Goal: Task Accomplishment & Management: Use online tool/utility

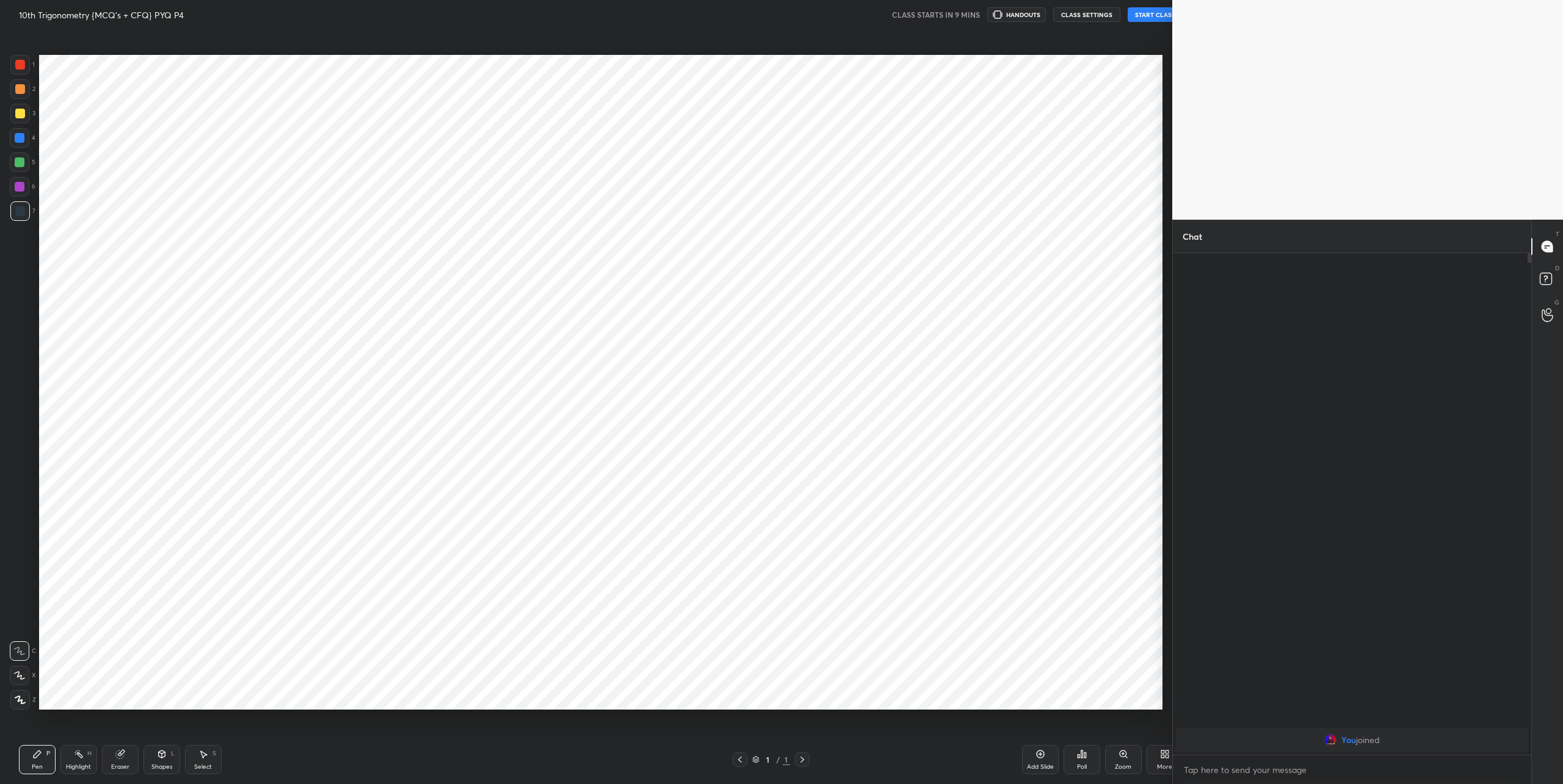
scroll to position [60320, 59926]
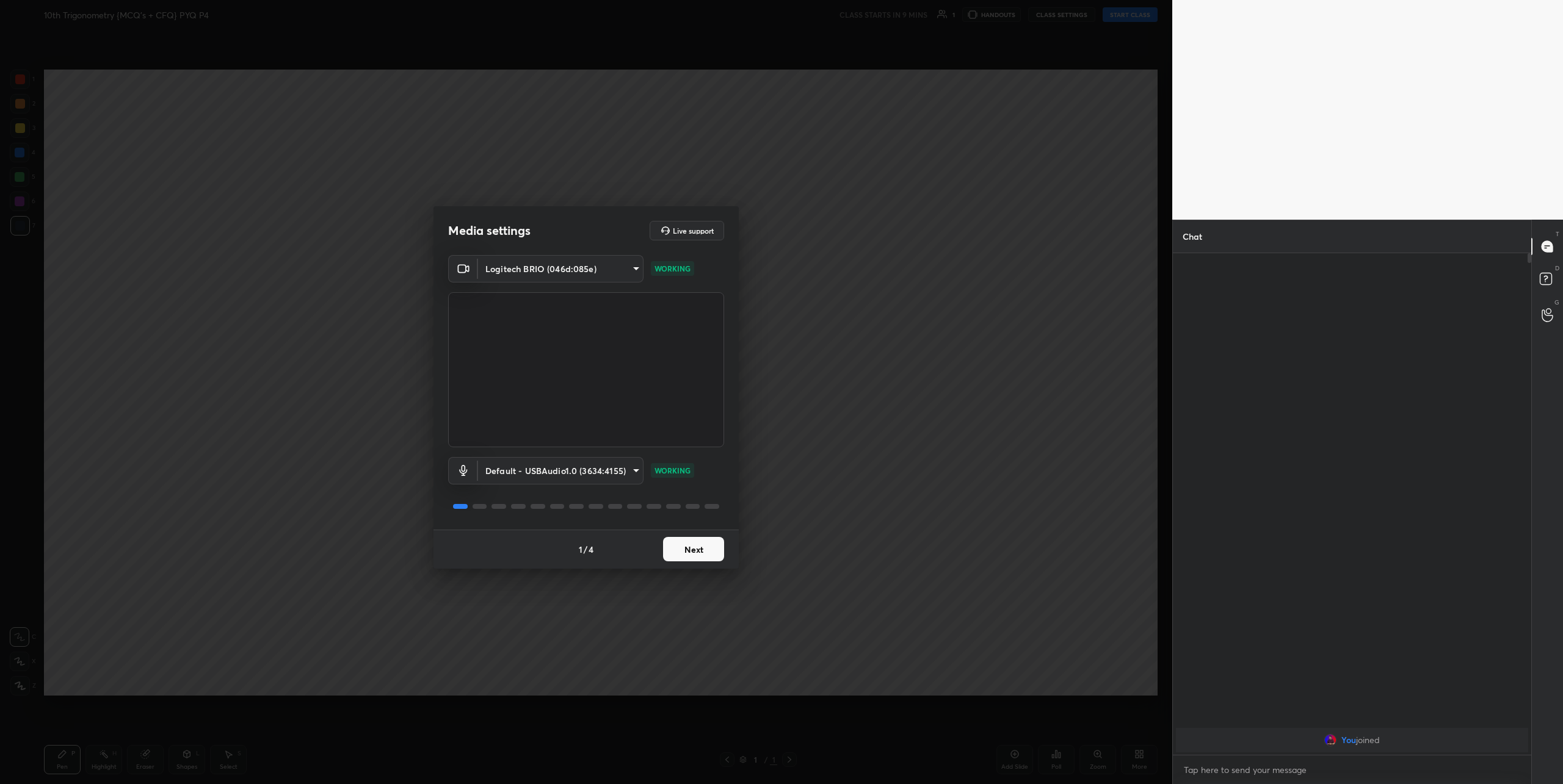
click at [689, 551] on button "Next" at bounding box center [693, 549] width 61 height 24
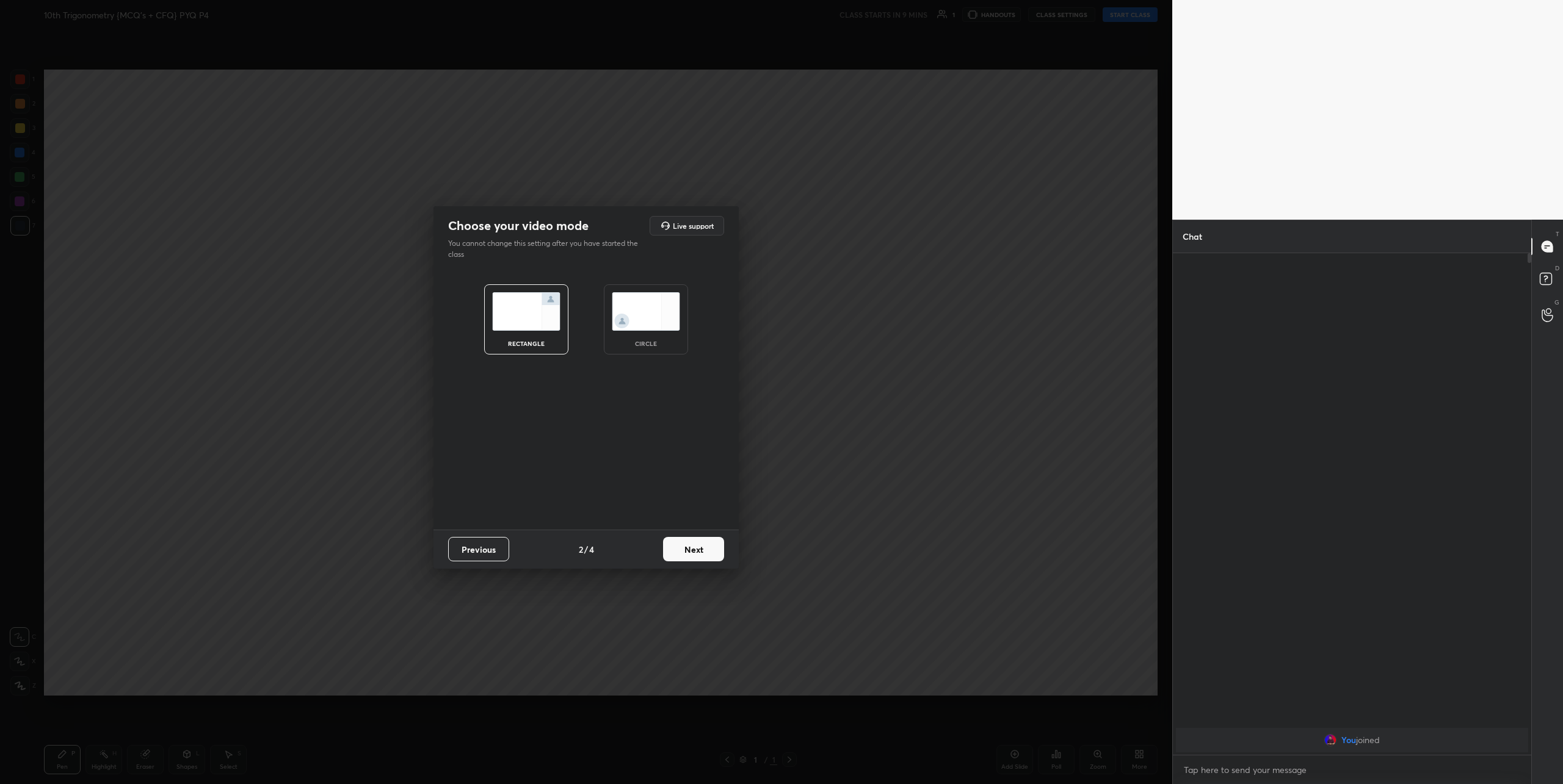
click at [626, 321] on img at bounding box center [646, 312] width 69 height 38
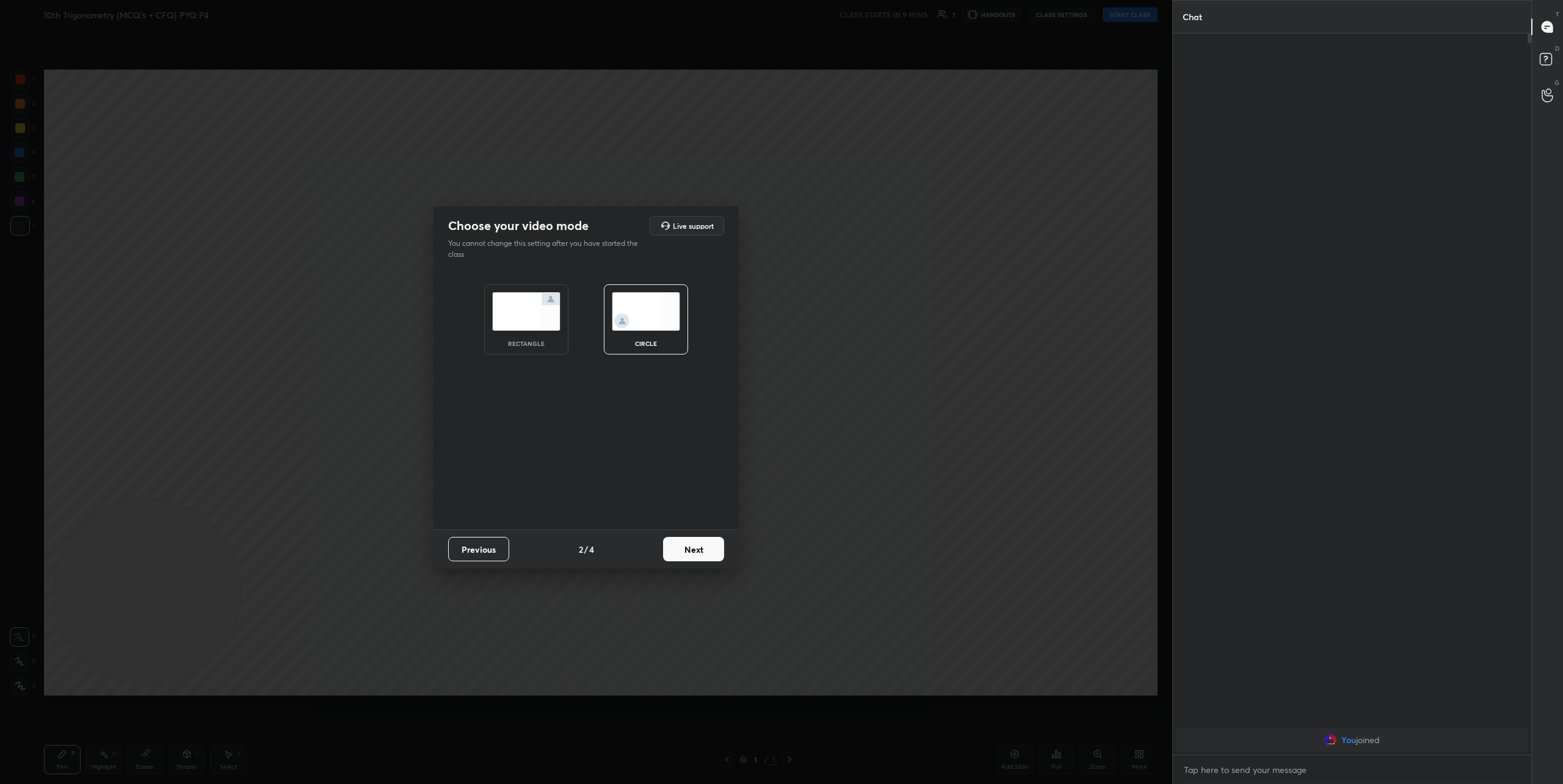
click at [688, 552] on button "Next" at bounding box center [693, 549] width 61 height 24
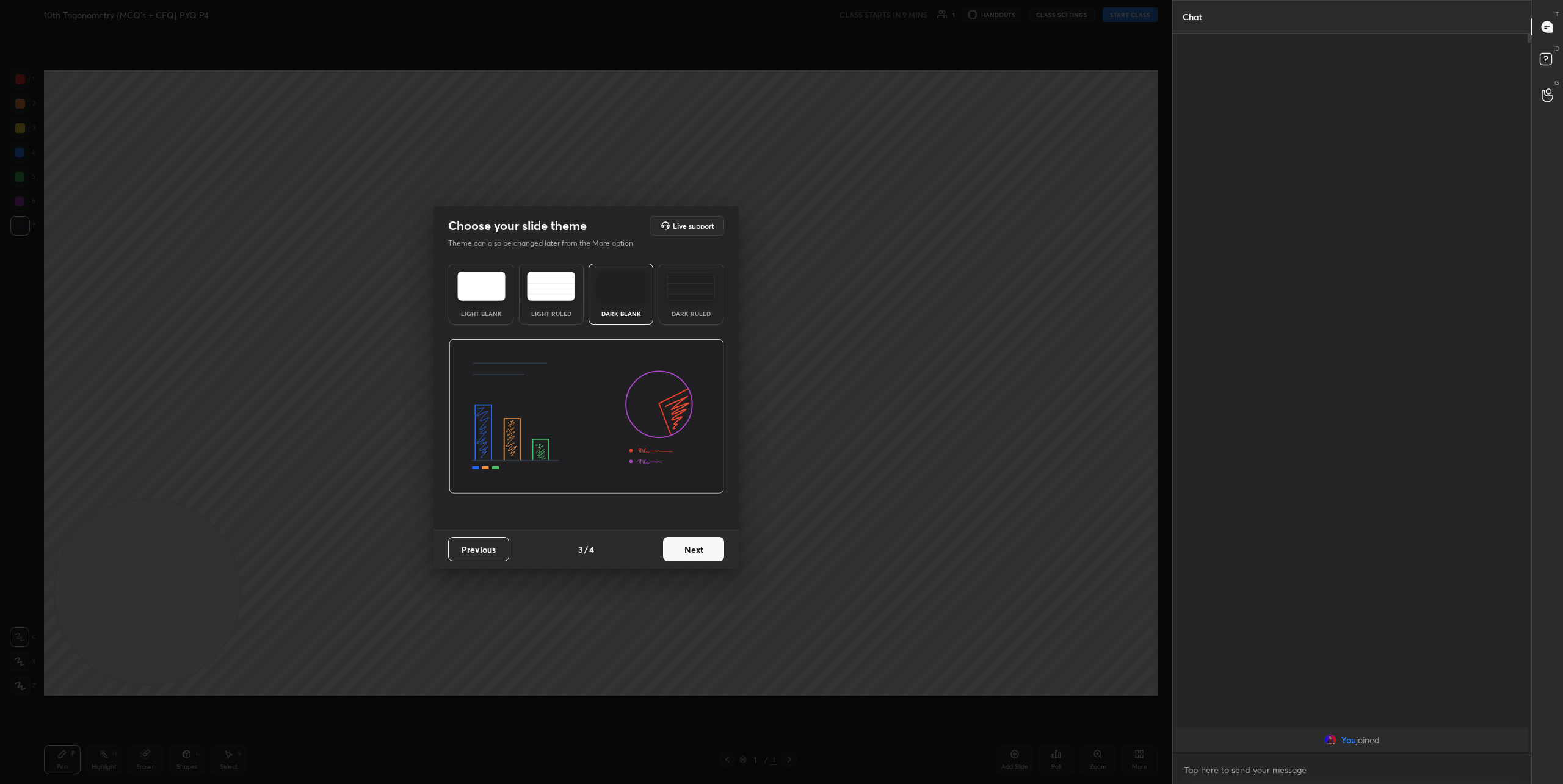
click at [687, 559] on button "Next" at bounding box center [693, 549] width 61 height 24
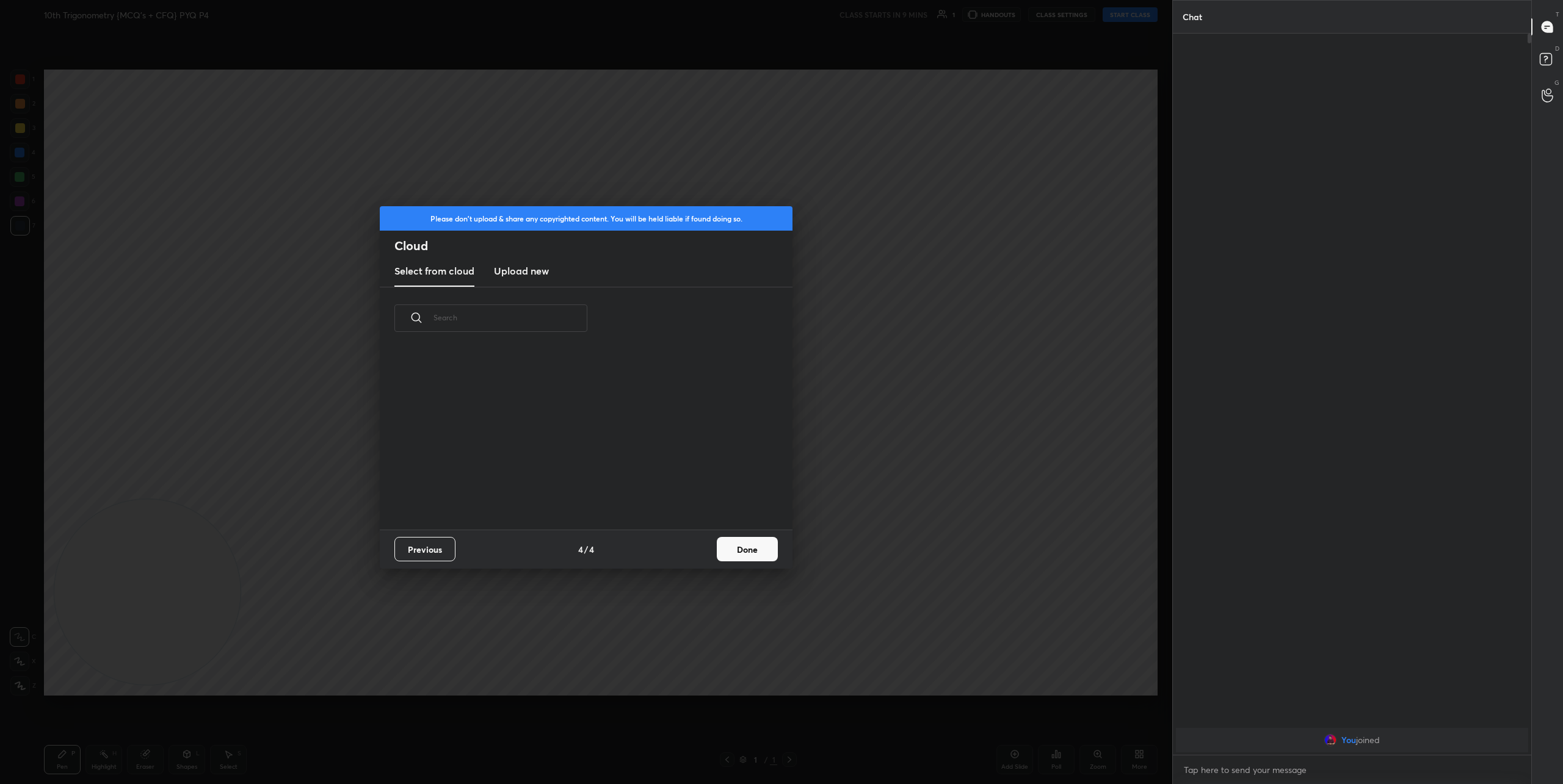
scroll to position [180, 392]
click at [529, 279] on new "Upload new" at bounding box center [521, 272] width 55 height 31
click at [604, 474] on label "Browse" at bounding box center [587, 479] width 55 height 20
click at [560, 474] on input "Browse" at bounding box center [560, 479] width 0 height 20
click at [744, 546] on button "Done" at bounding box center [746, 549] width 61 height 24
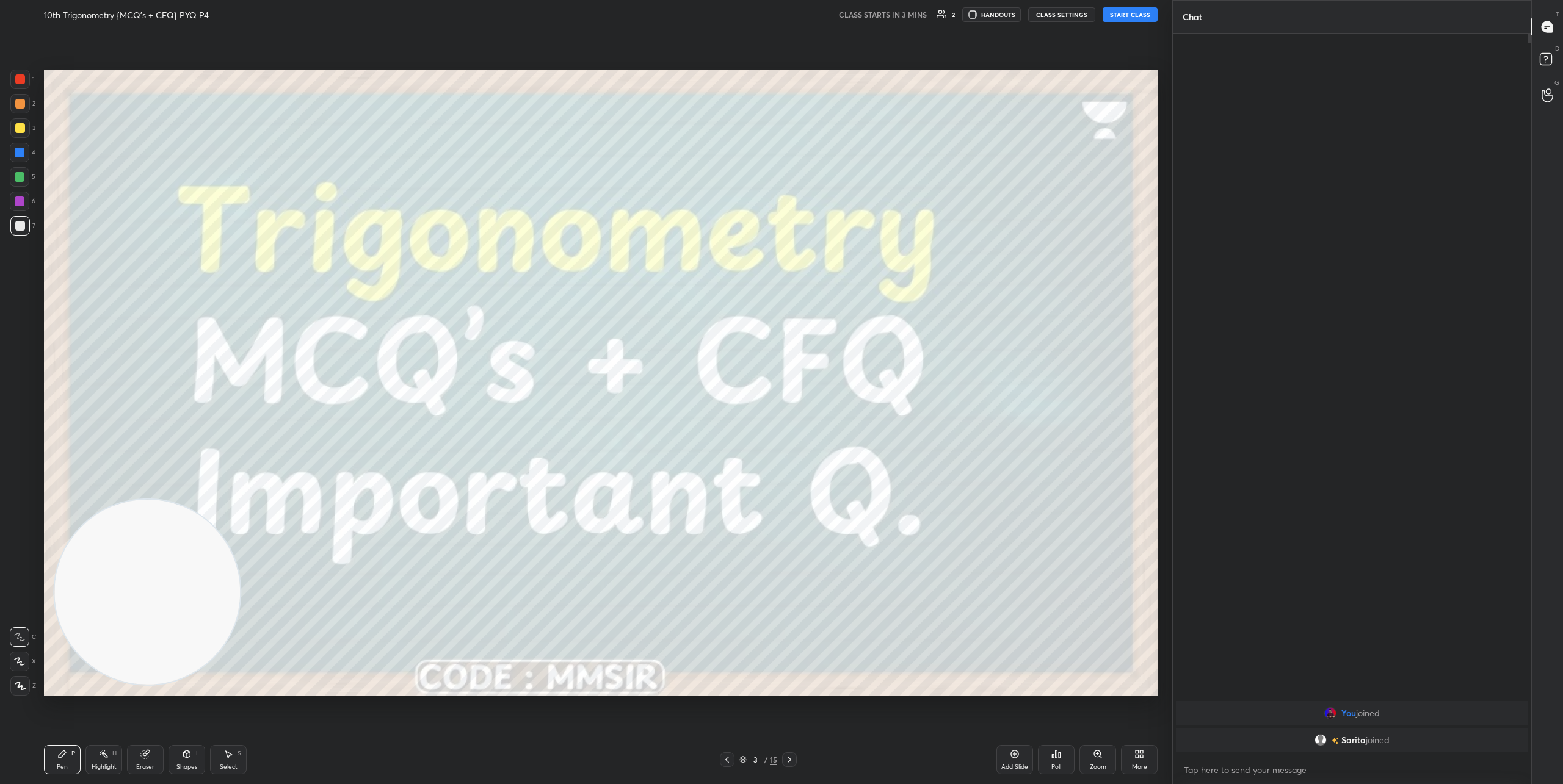
click at [1058, 16] on button "CLASS SETTINGS" at bounding box center [1062, 14] width 67 height 15
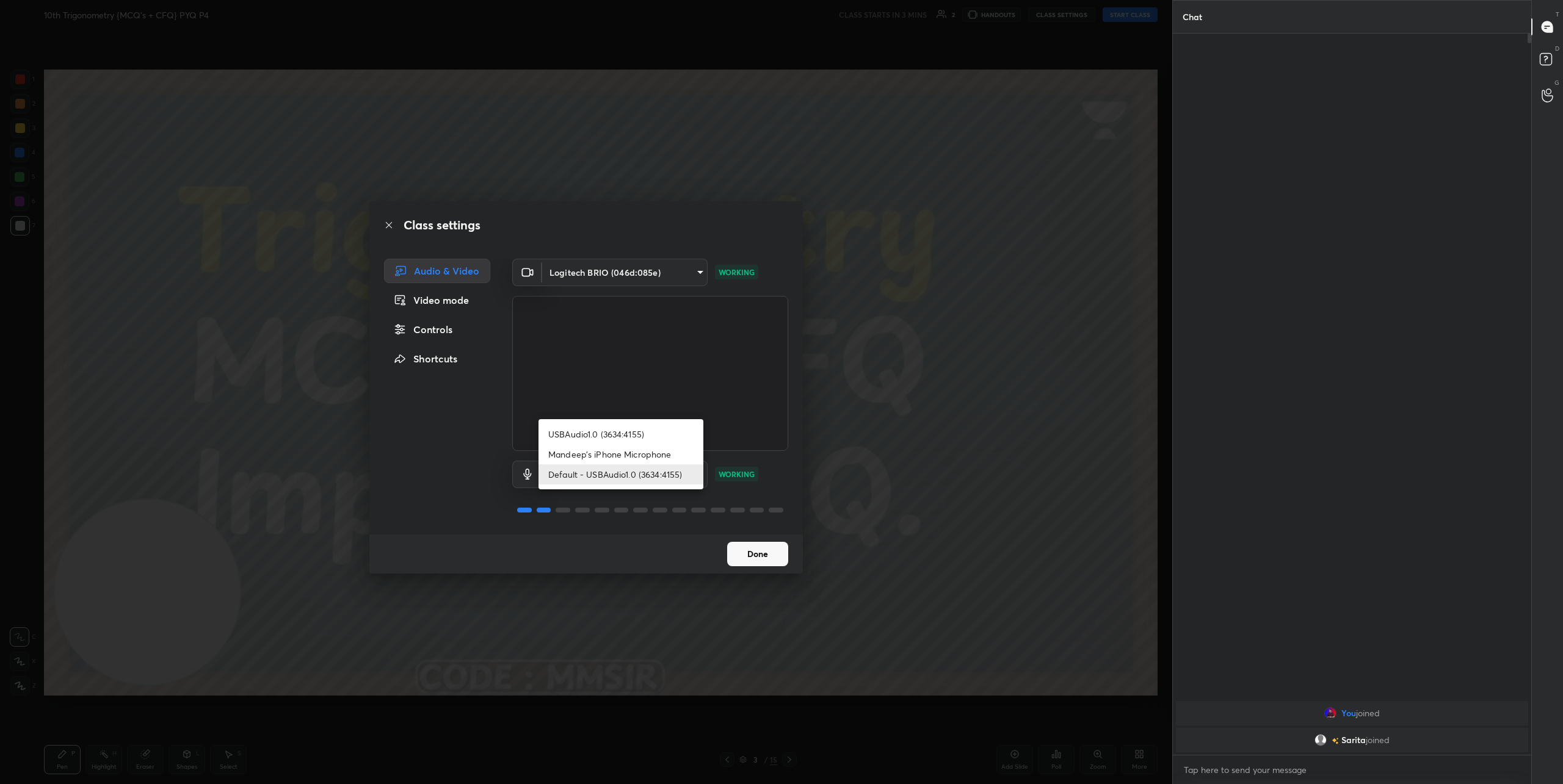
click at [649, 482] on body "1 2 3 4 5 6 7 C X Z C X Z E E Erase all H H 10th Trigonometry {MCQ's + CFQ} PYQ…" at bounding box center [782, 392] width 1563 height 784
click at [637, 436] on li "USBAudio1.0 (3634:4155)" at bounding box center [620, 434] width 165 height 20
click at [641, 477] on body "1 2 3 4 5 6 7 C X Z C X Z E E Erase all H H 10th Trigonometry {MCQ's + CFQ} PYQ…" at bounding box center [782, 392] width 1563 height 784
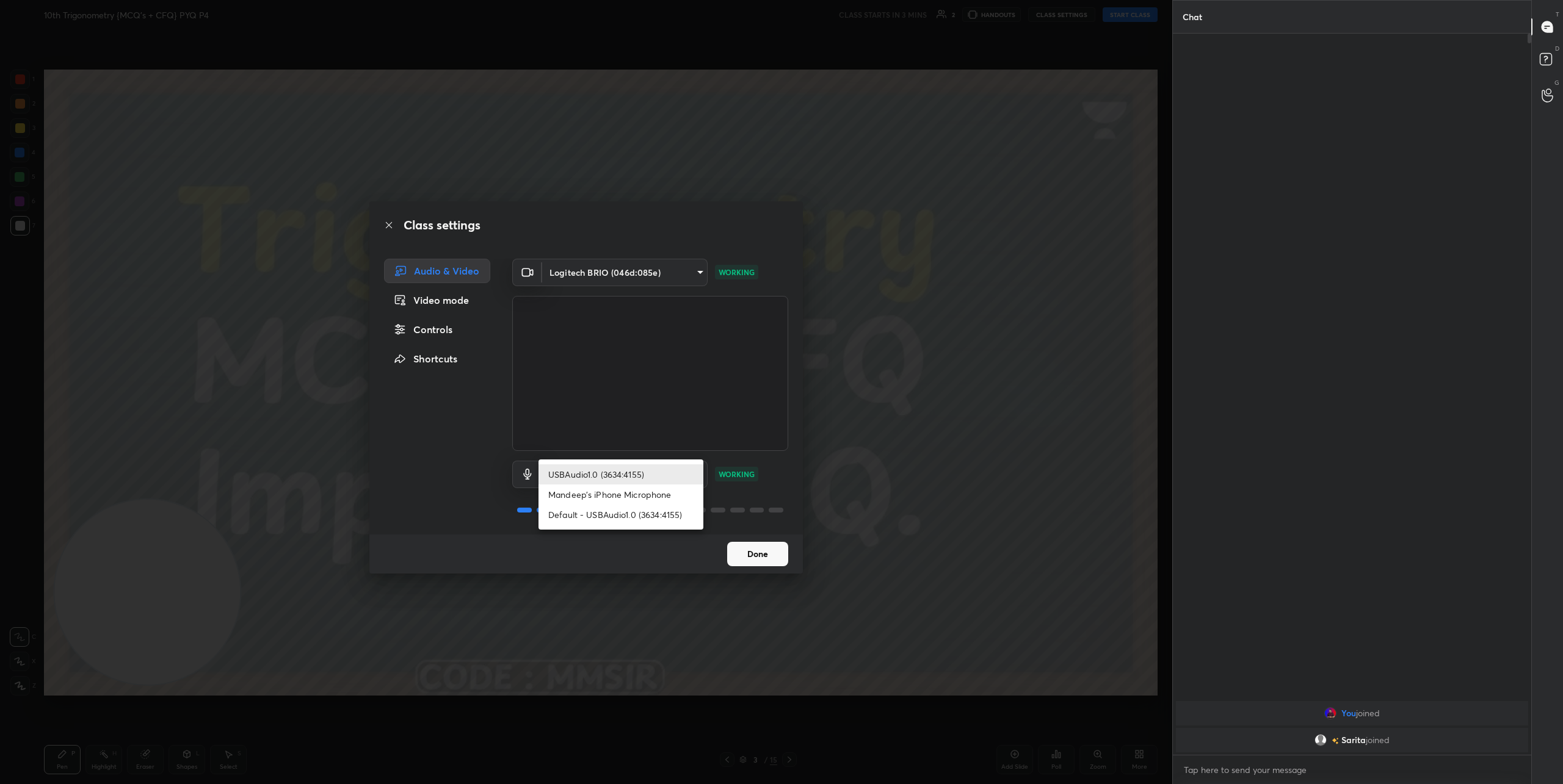
click at [624, 513] on li "Default - USBAudio1.0 (3634:4155)" at bounding box center [620, 514] width 165 height 20
type input "default"
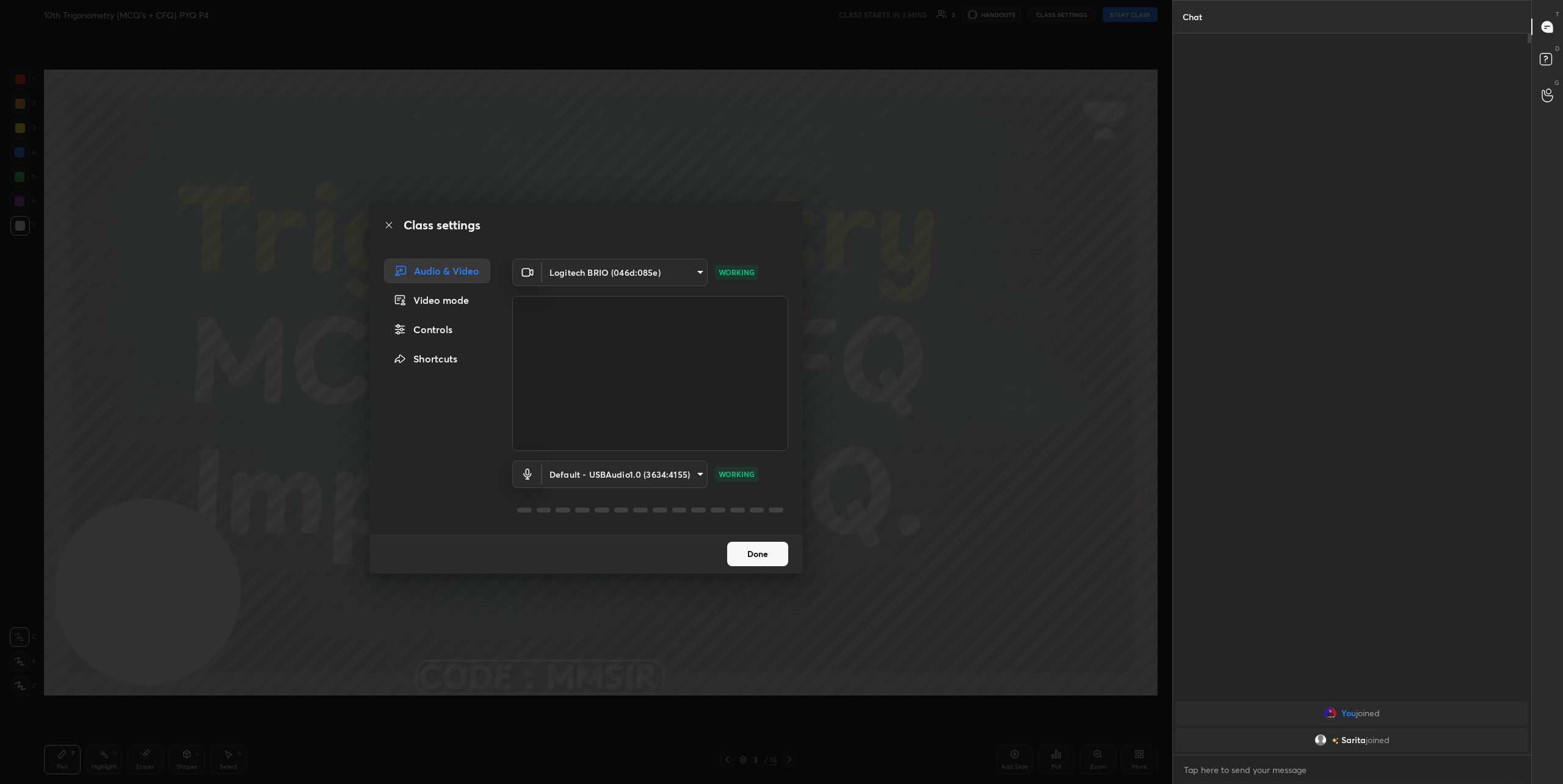
click at [777, 549] on button "Done" at bounding box center [757, 554] width 61 height 24
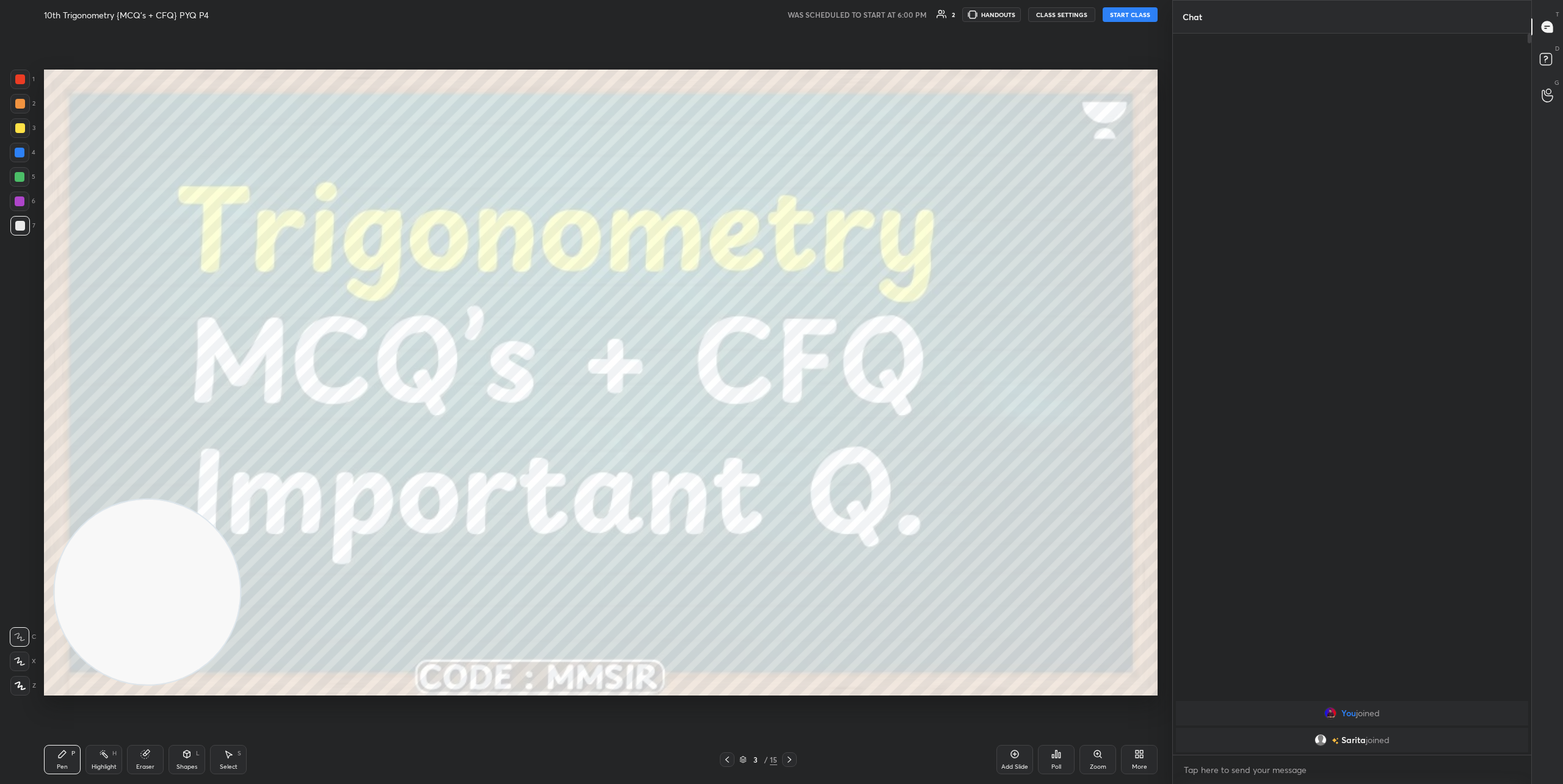
click at [1136, 13] on button "START CLASS" at bounding box center [1130, 14] width 55 height 15
click at [22, 659] on icon at bounding box center [20, 662] width 11 height 8
click at [787, 760] on icon at bounding box center [789, 760] width 10 height 10
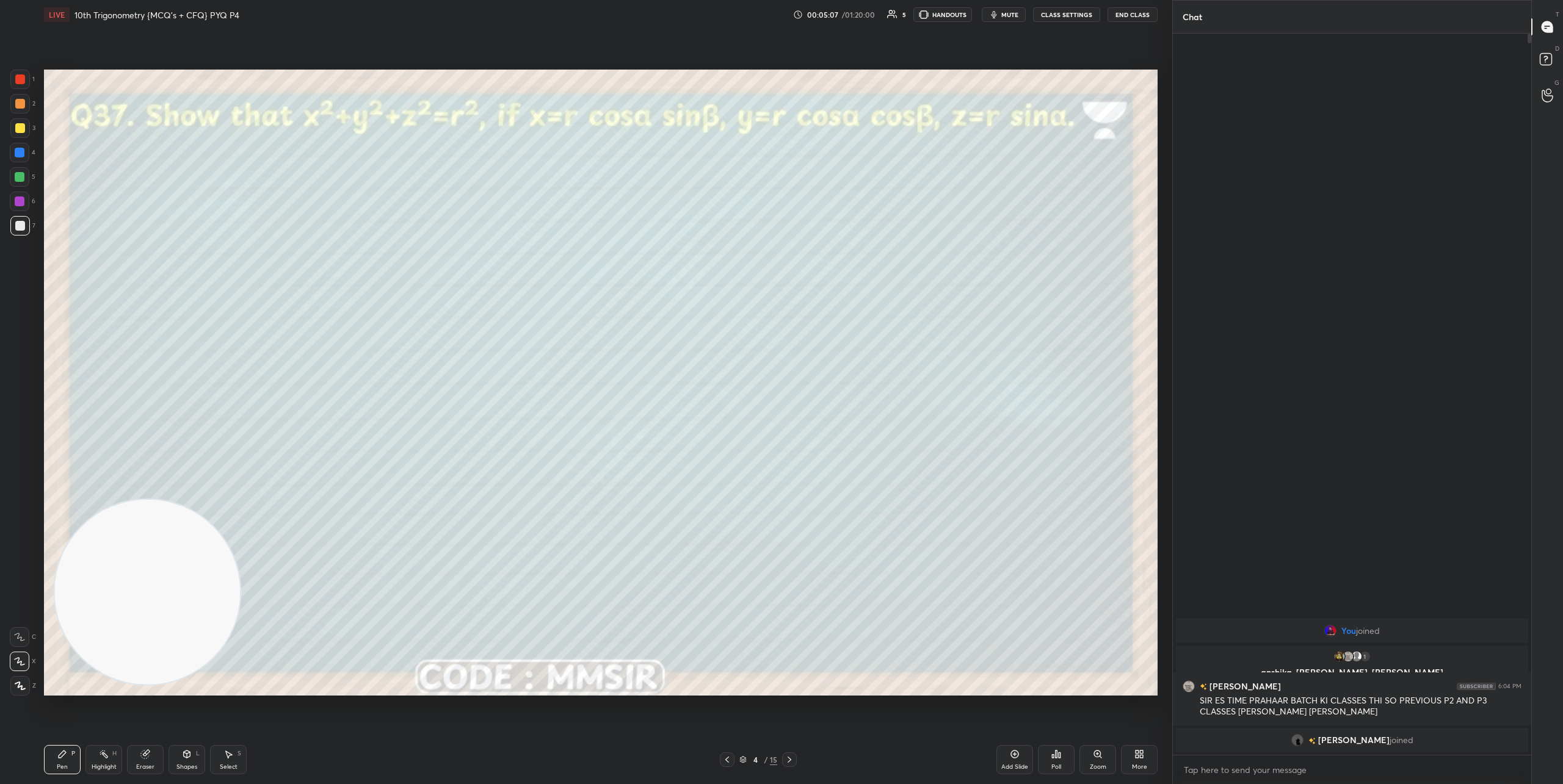
click at [791, 762] on icon at bounding box center [789, 760] width 10 height 10
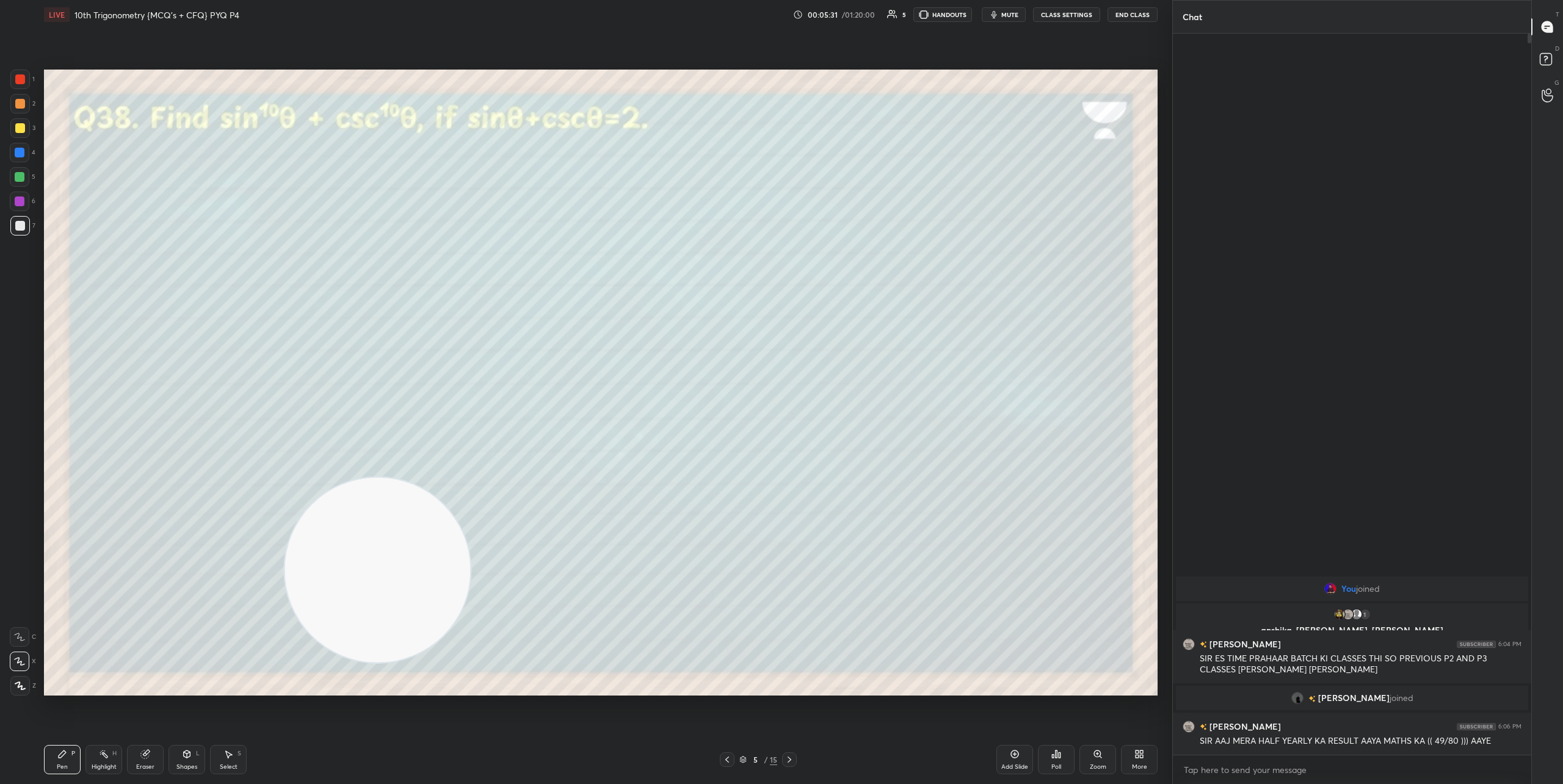
drag, startPoint x: 150, startPoint y: 559, endPoint x: 1084, endPoint y: 666, distance: 940.1
click at [470, 649] on video at bounding box center [377, 570] width 186 height 186
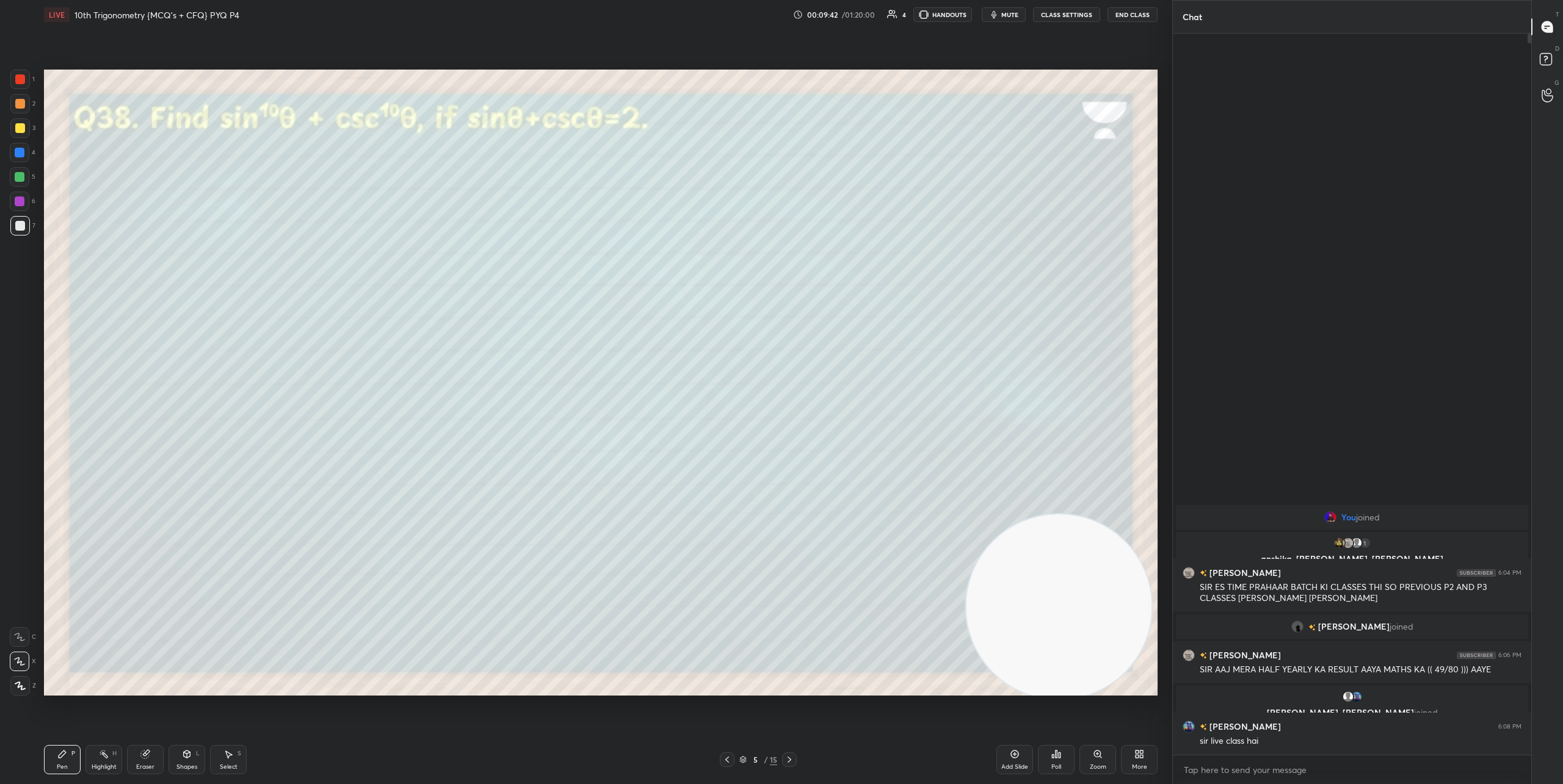
click at [785, 757] on icon at bounding box center [789, 760] width 10 height 10
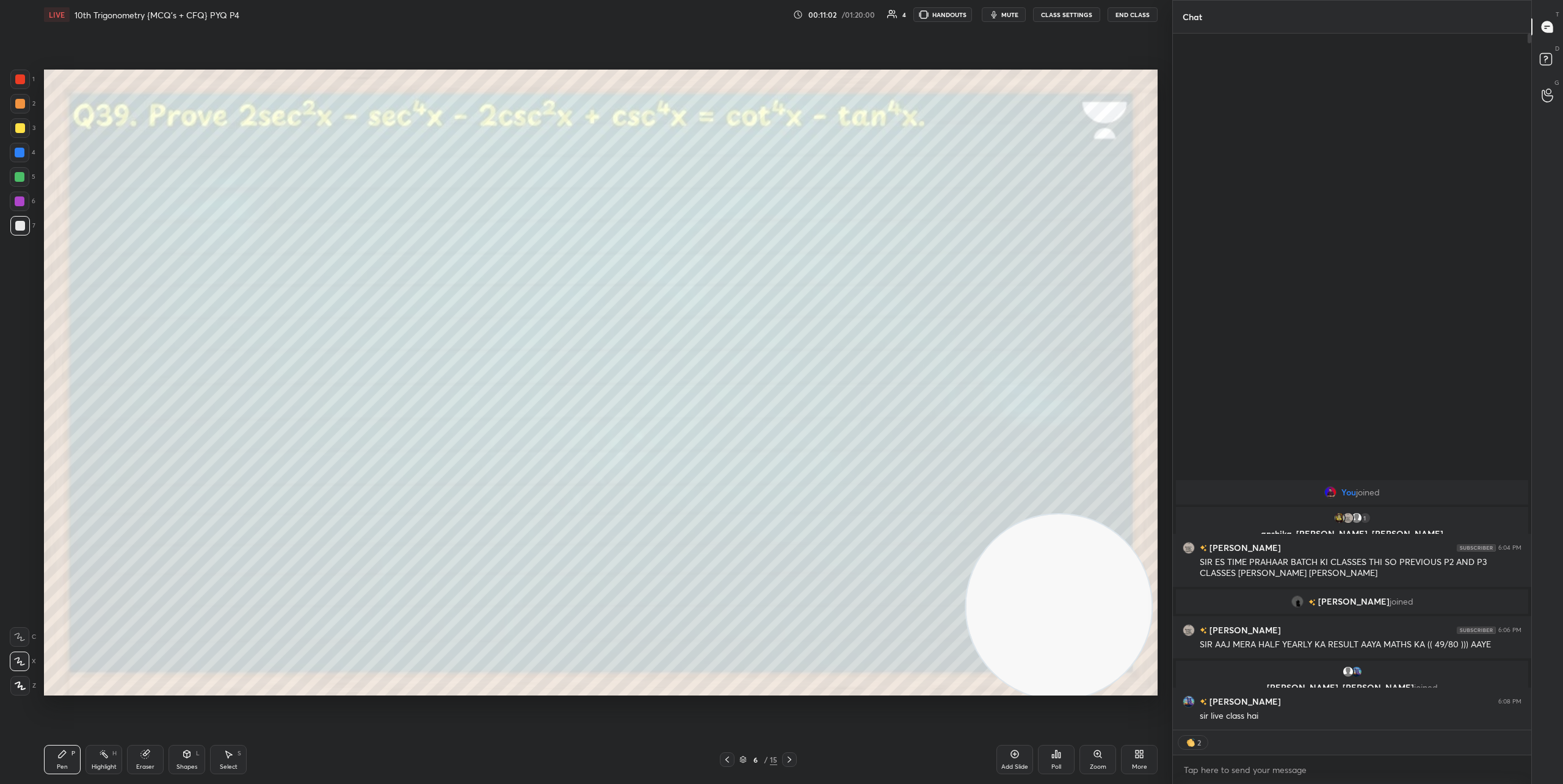
scroll to position [718, 355]
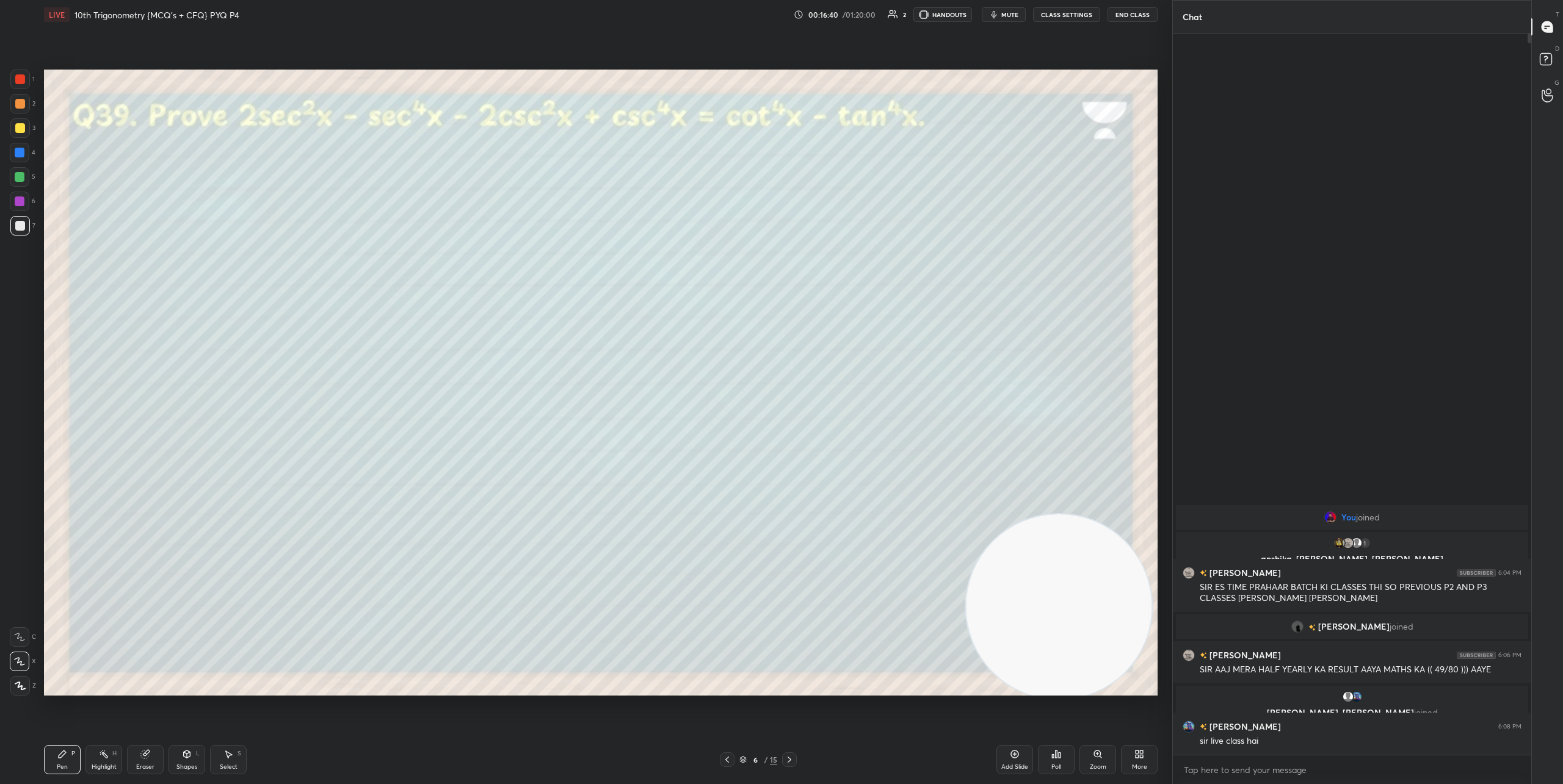
click at [787, 761] on icon at bounding box center [789, 760] width 10 height 10
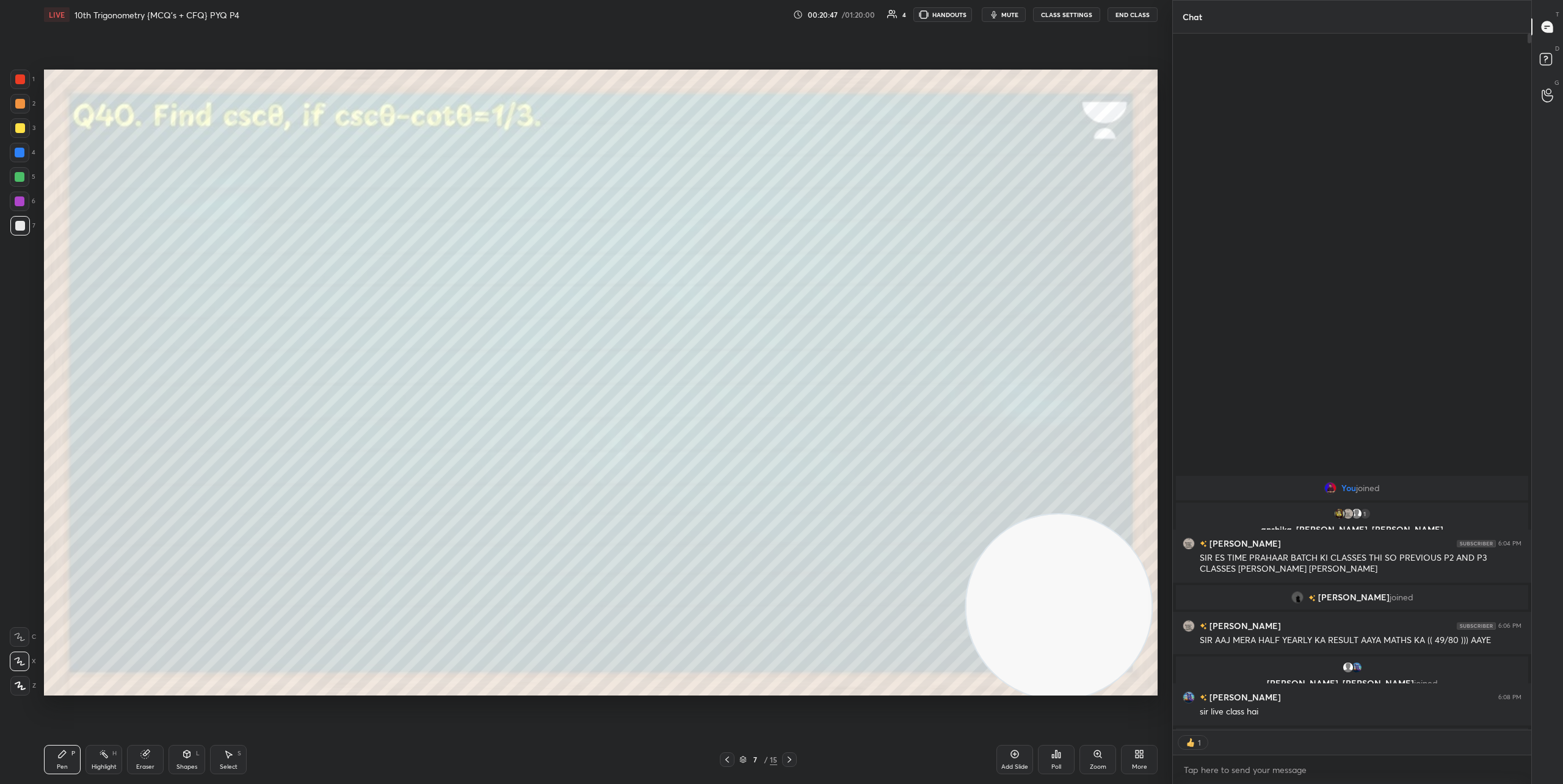
scroll to position [4, 4]
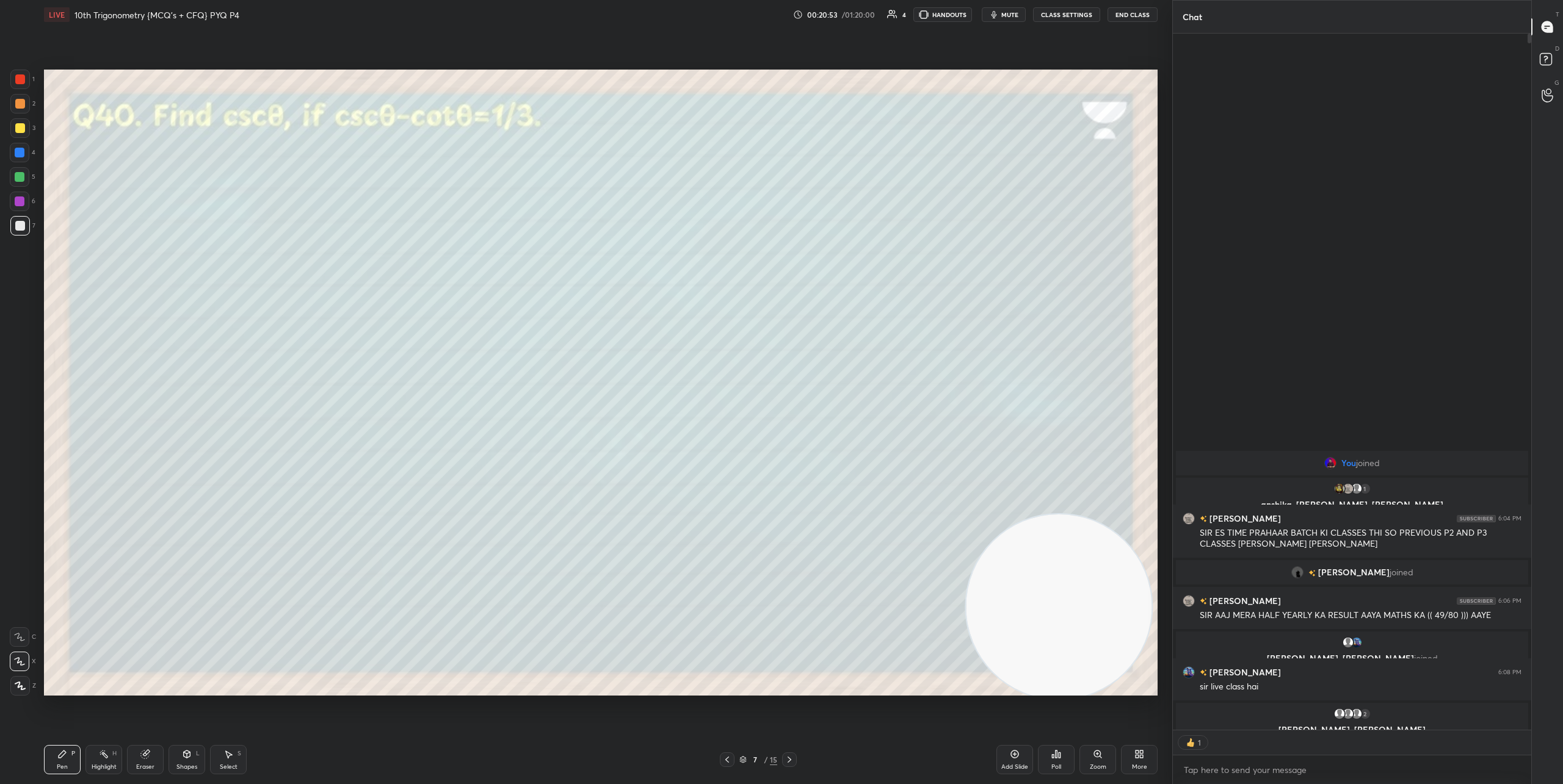
click at [792, 761] on icon at bounding box center [789, 760] width 10 height 10
type textarea "x"
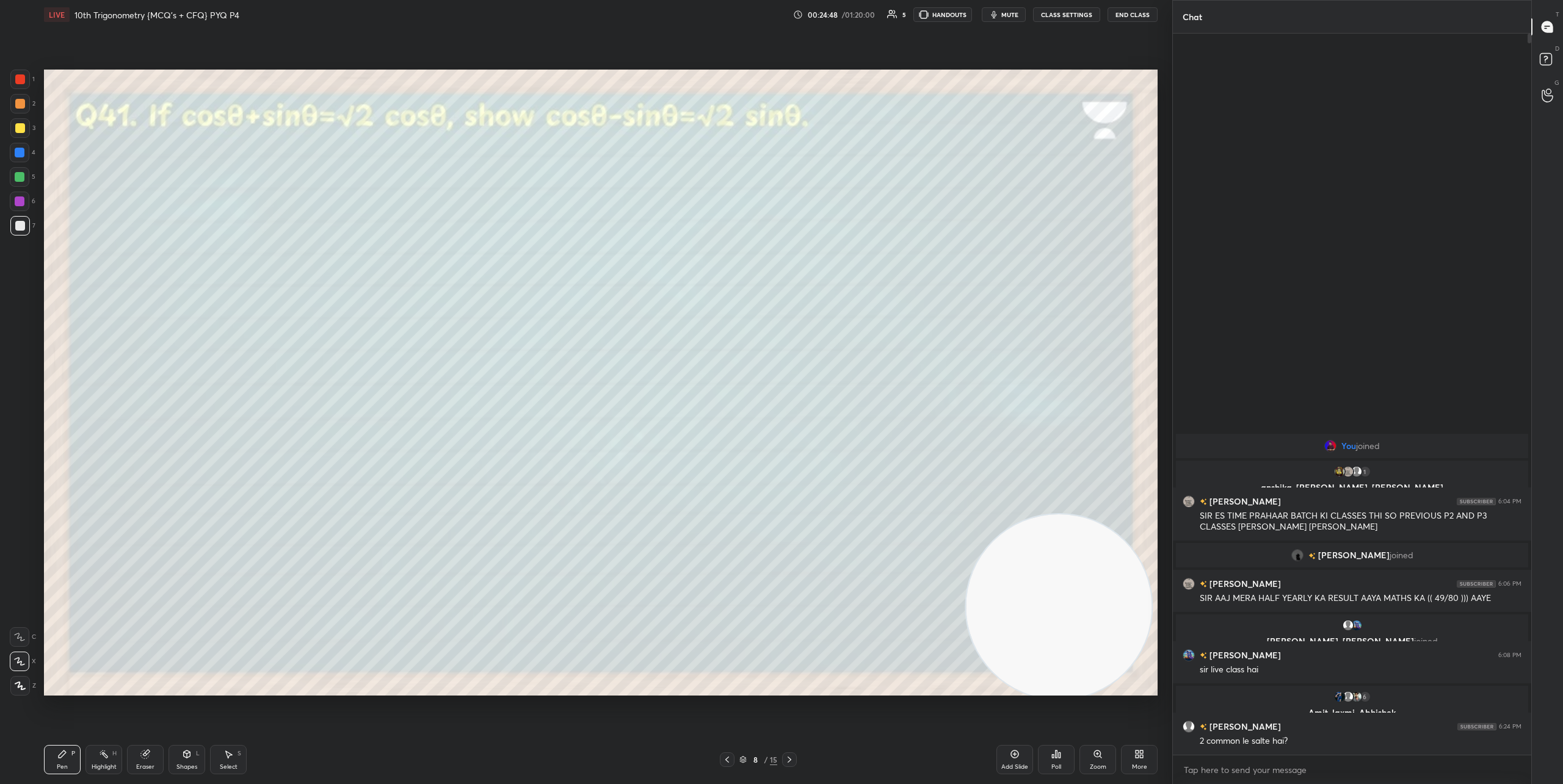
click at [149, 758] on icon at bounding box center [146, 755] width 10 height 10
drag, startPoint x: 21, startPoint y: 599, endPoint x: 32, endPoint y: 580, distance: 22.0
click at [21, 599] on icon at bounding box center [20, 598] width 11 height 11
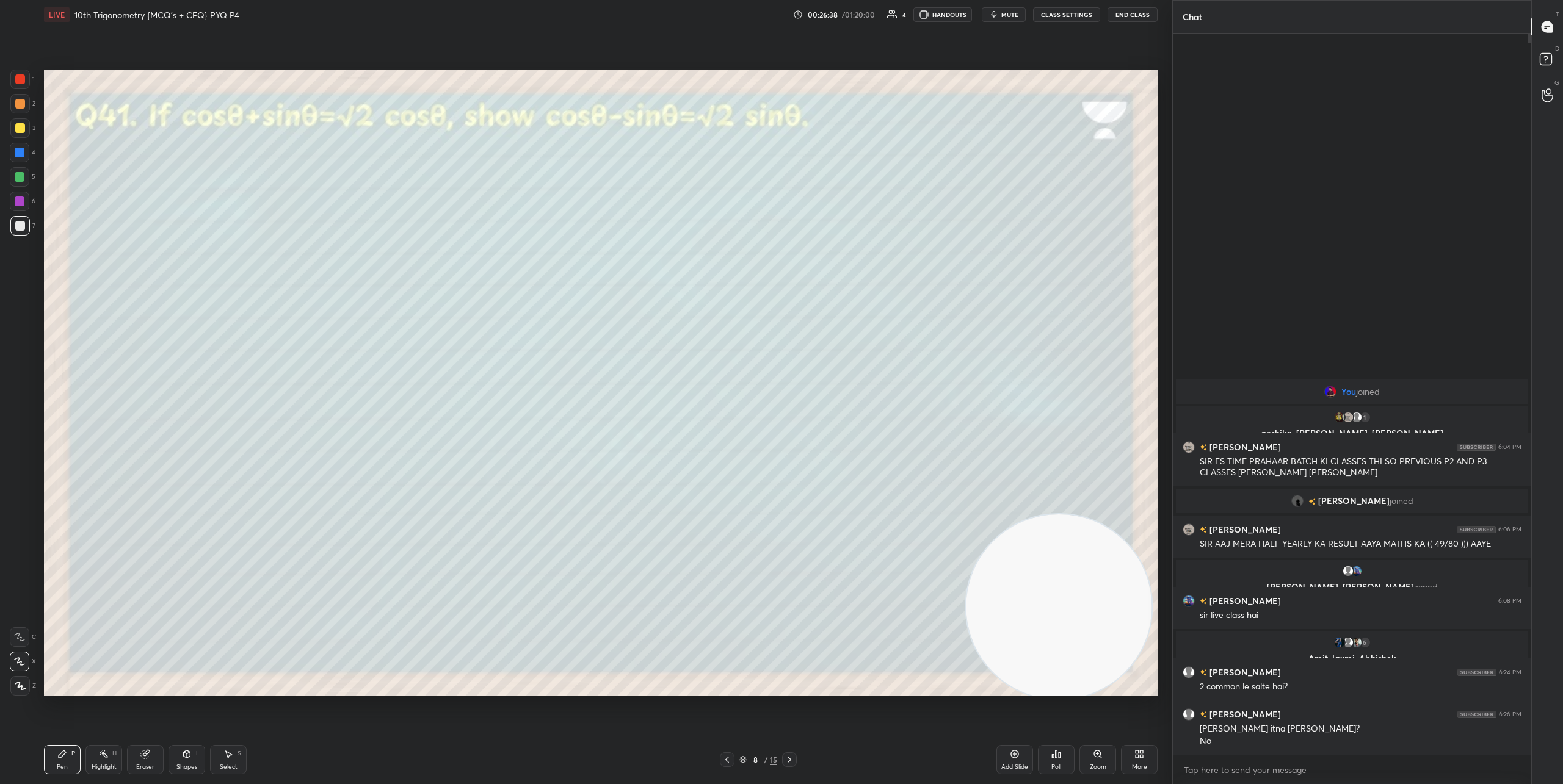
drag, startPoint x: 150, startPoint y: 759, endPoint x: 155, endPoint y: 751, distance: 9.4
click at [150, 759] on icon at bounding box center [146, 755] width 10 height 10
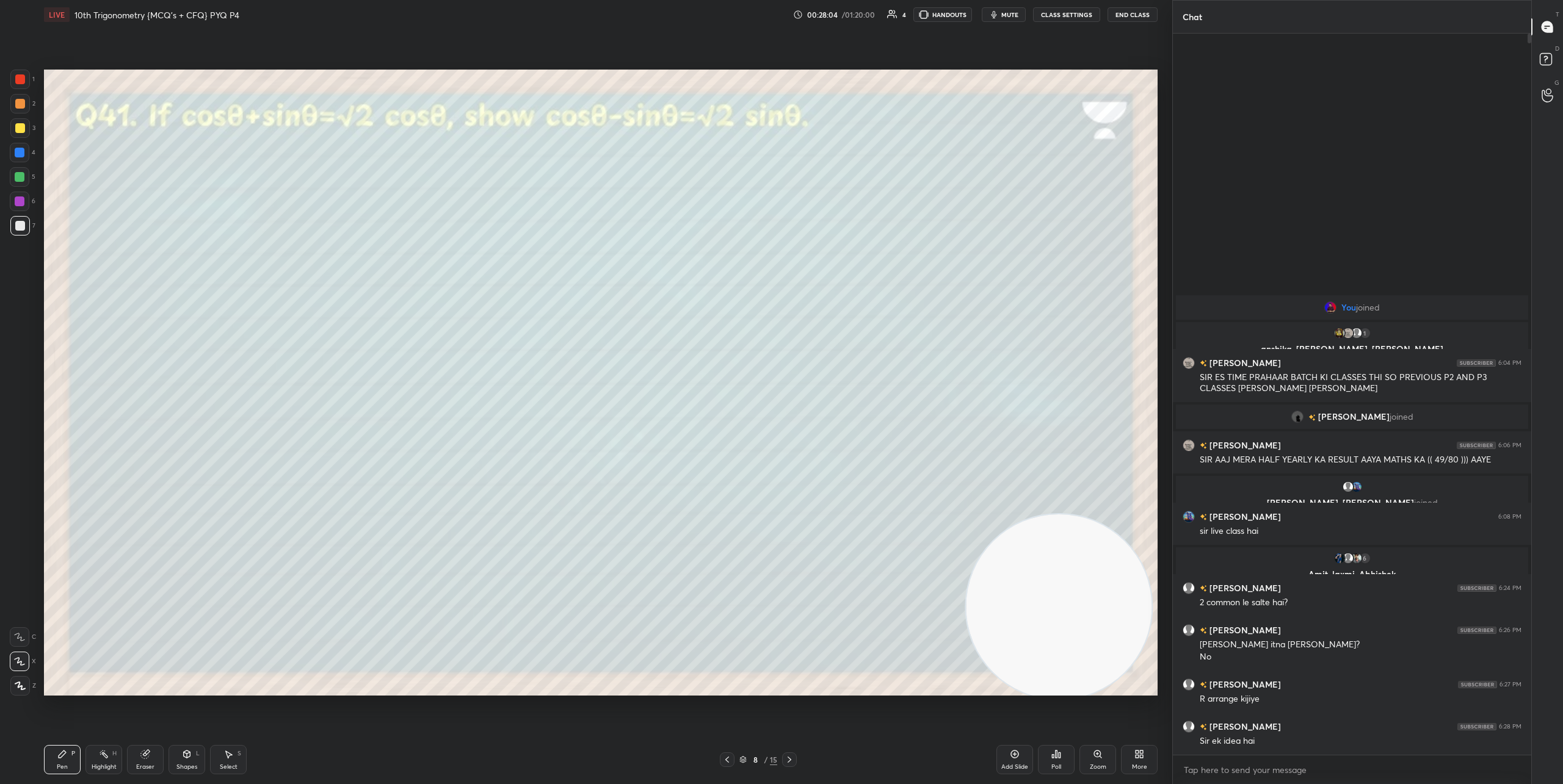
click at [144, 746] on div "Eraser" at bounding box center [145, 760] width 36 height 29
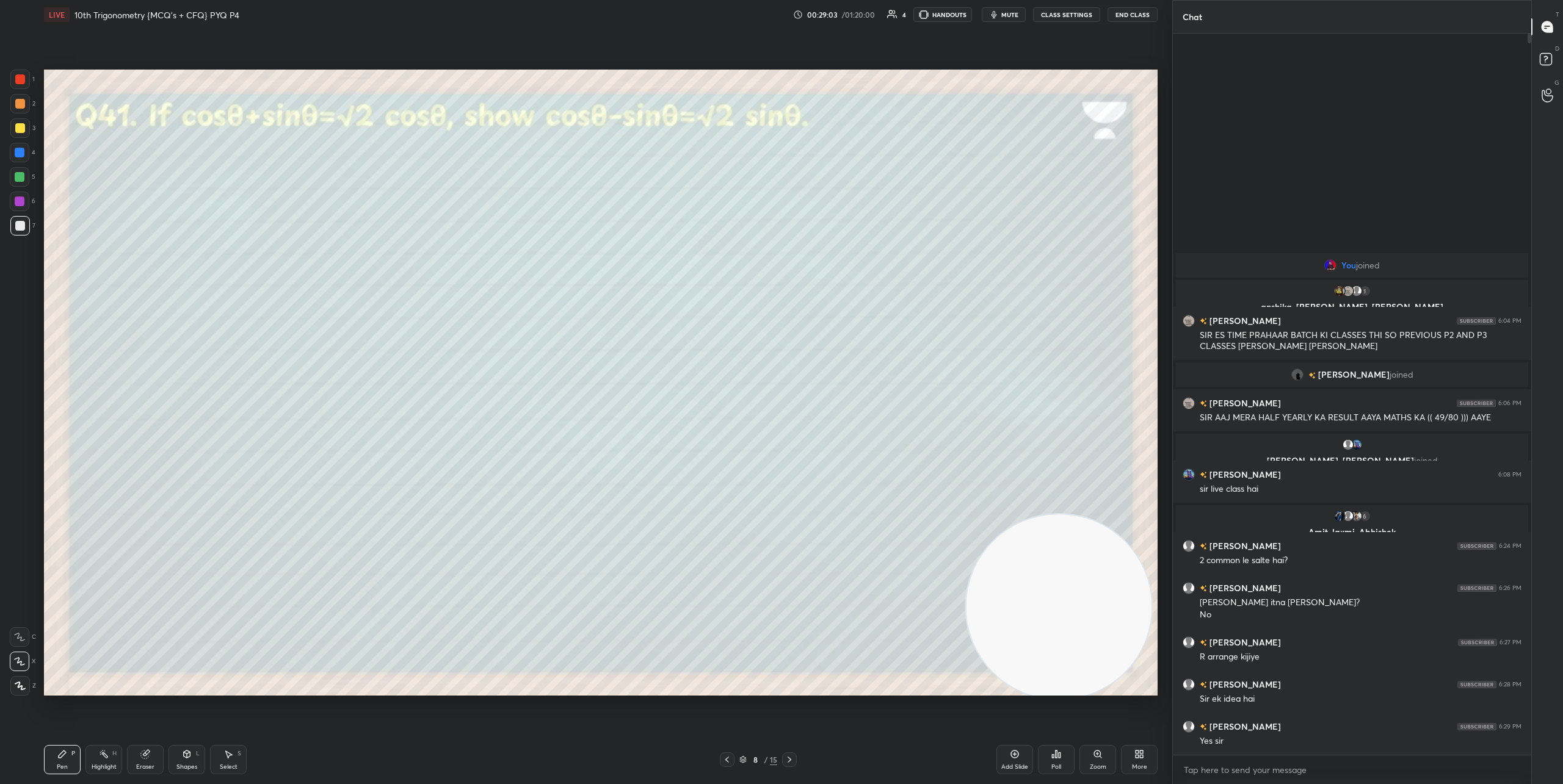
click at [792, 762] on icon at bounding box center [789, 760] width 10 height 10
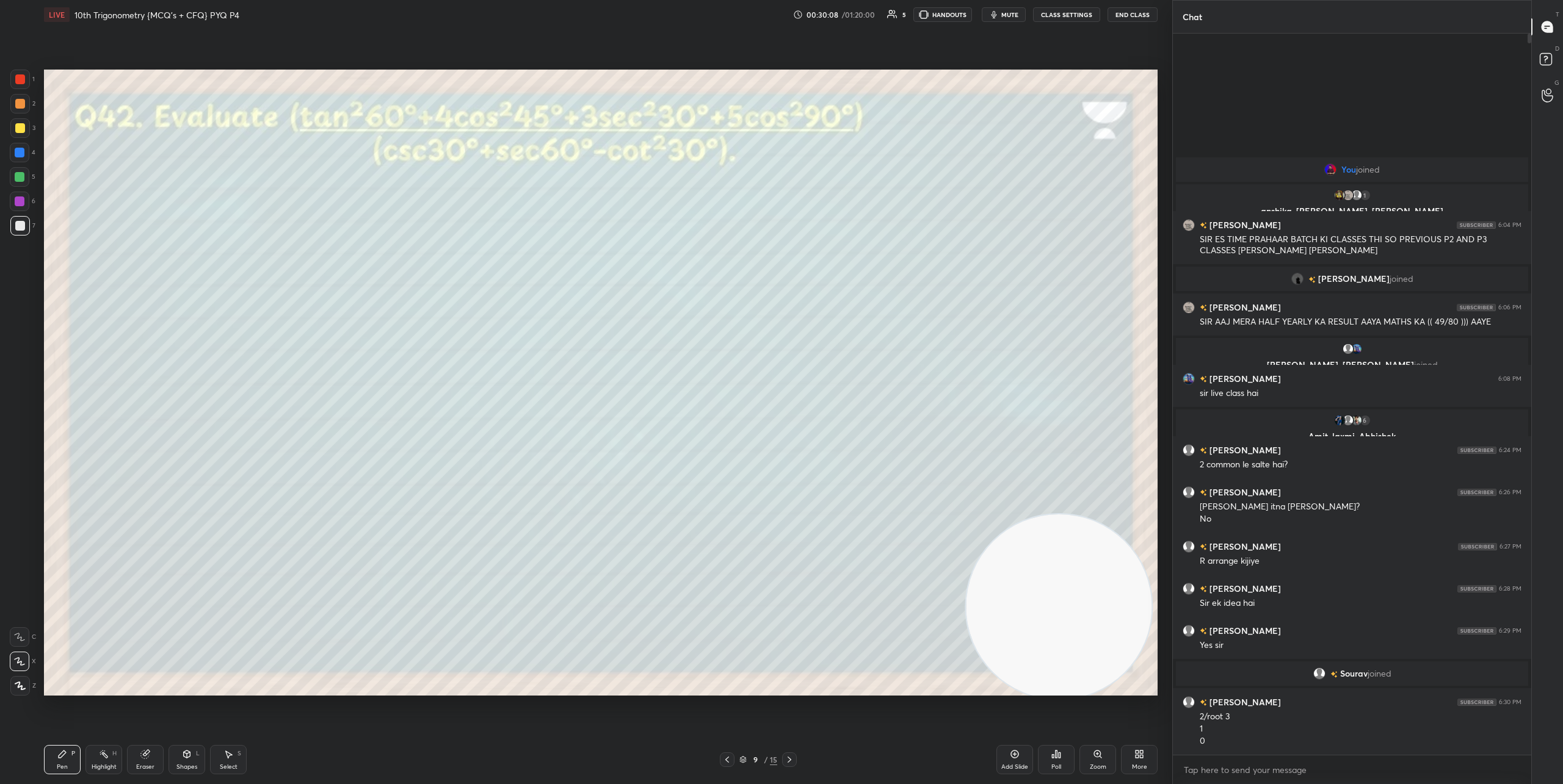
click at [1061, 764] on div "Poll" at bounding box center [1056, 760] width 36 height 29
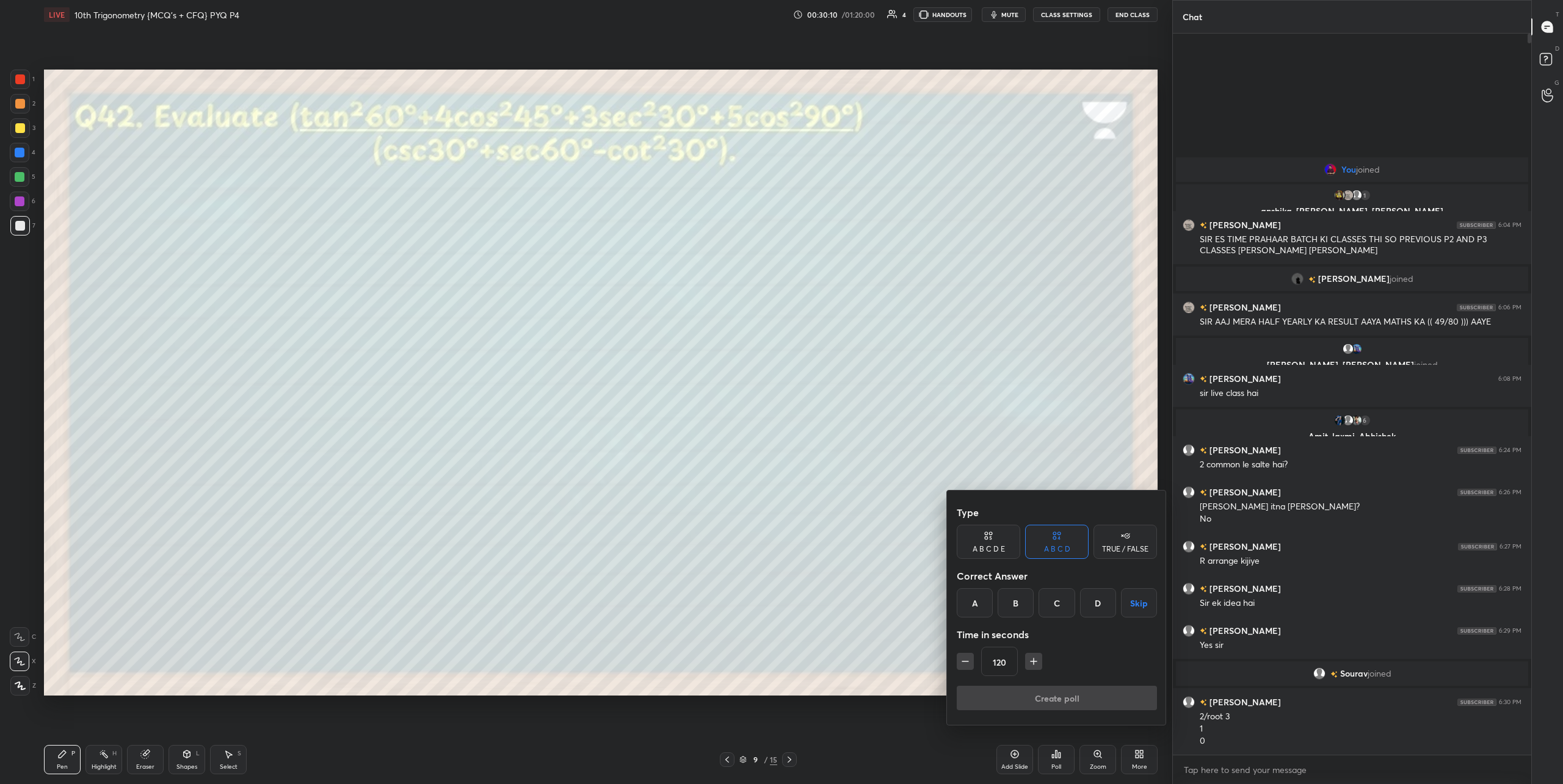
click at [1038, 664] on icon "button" at bounding box center [1033, 661] width 12 height 12
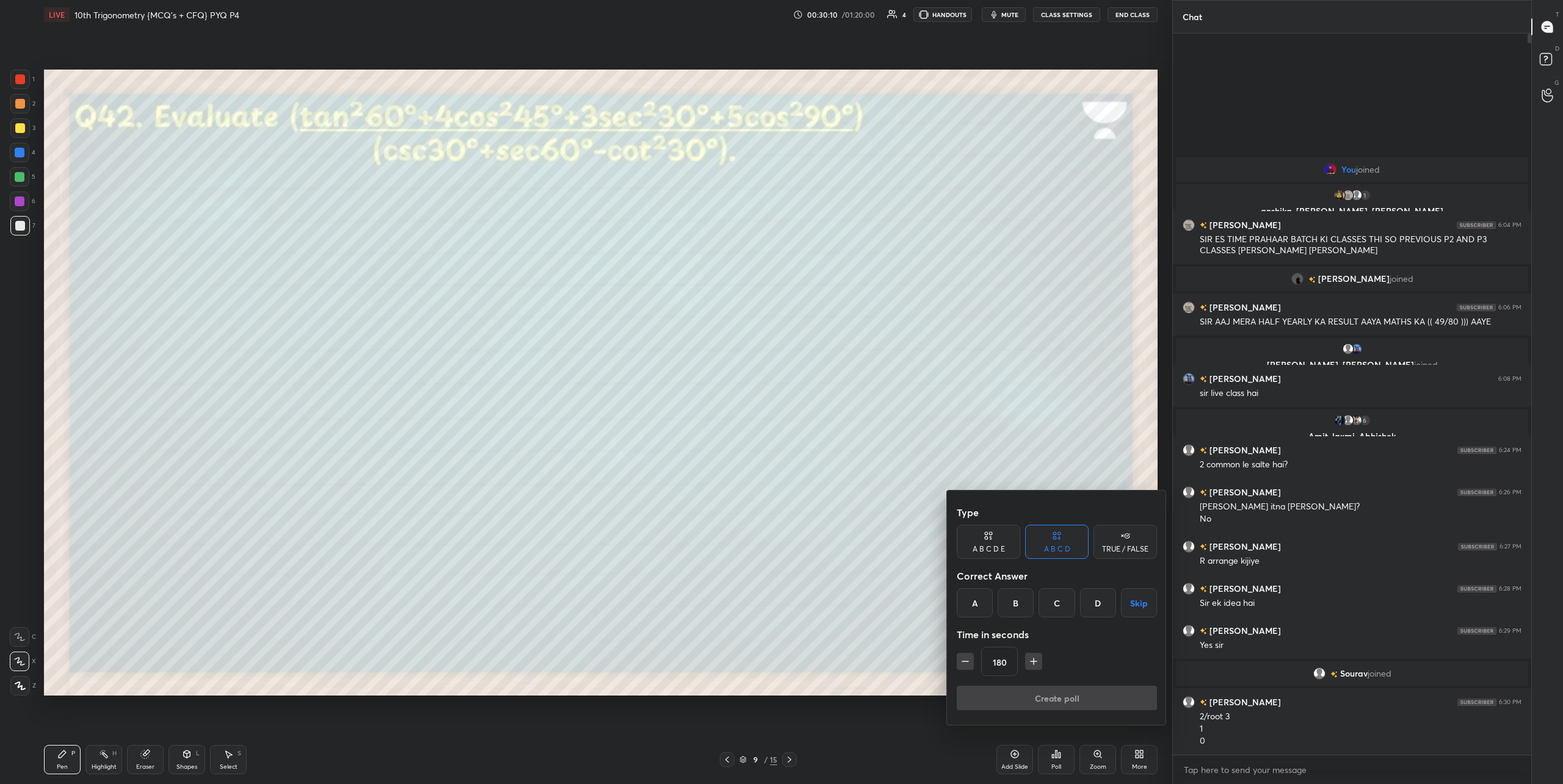
type input "195"
click at [1099, 601] on div "D" at bounding box center [1097, 603] width 36 height 29
click at [1087, 695] on button "Create poll" at bounding box center [1057, 698] width 200 height 24
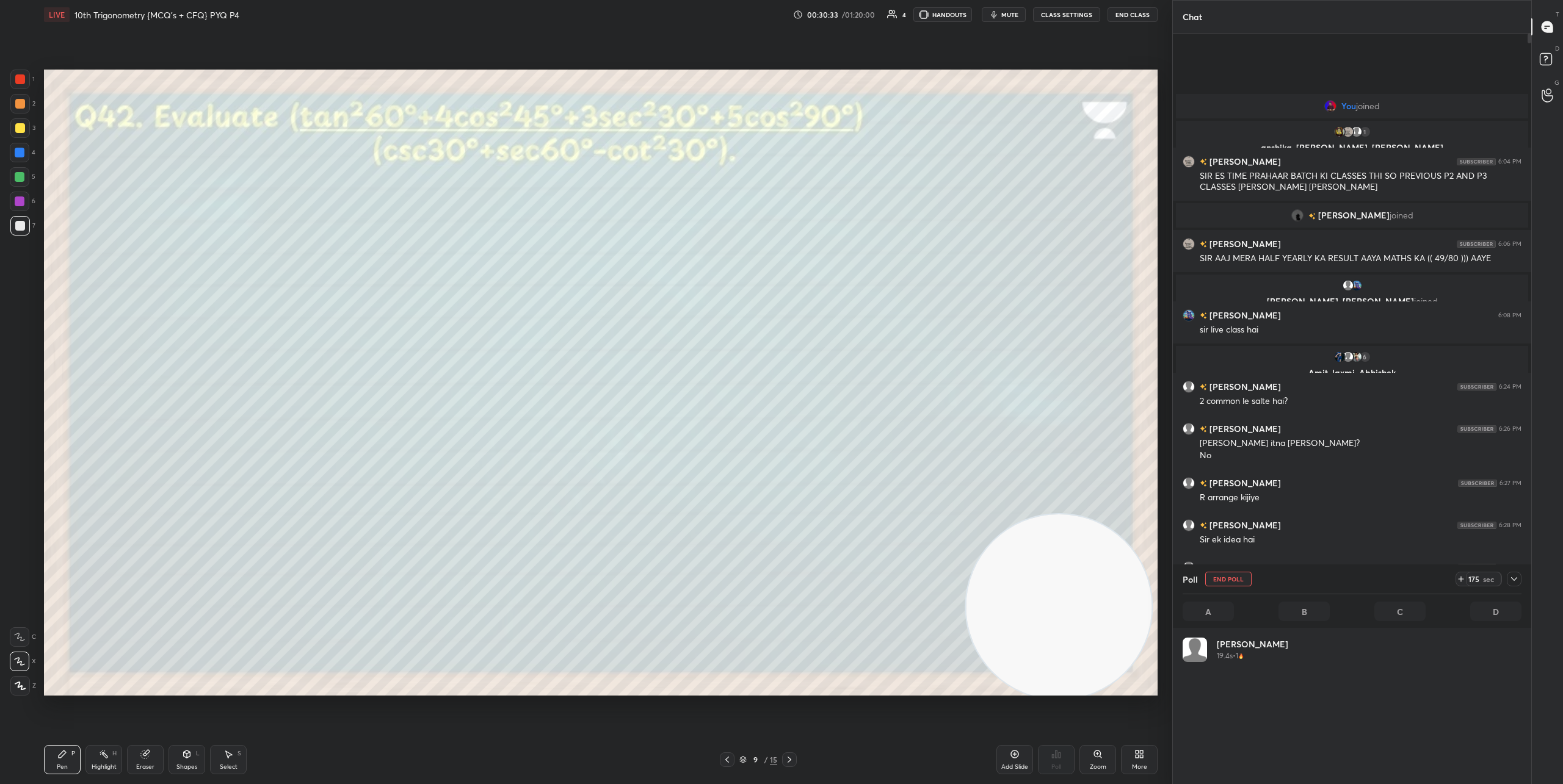
scroll to position [143, 335]
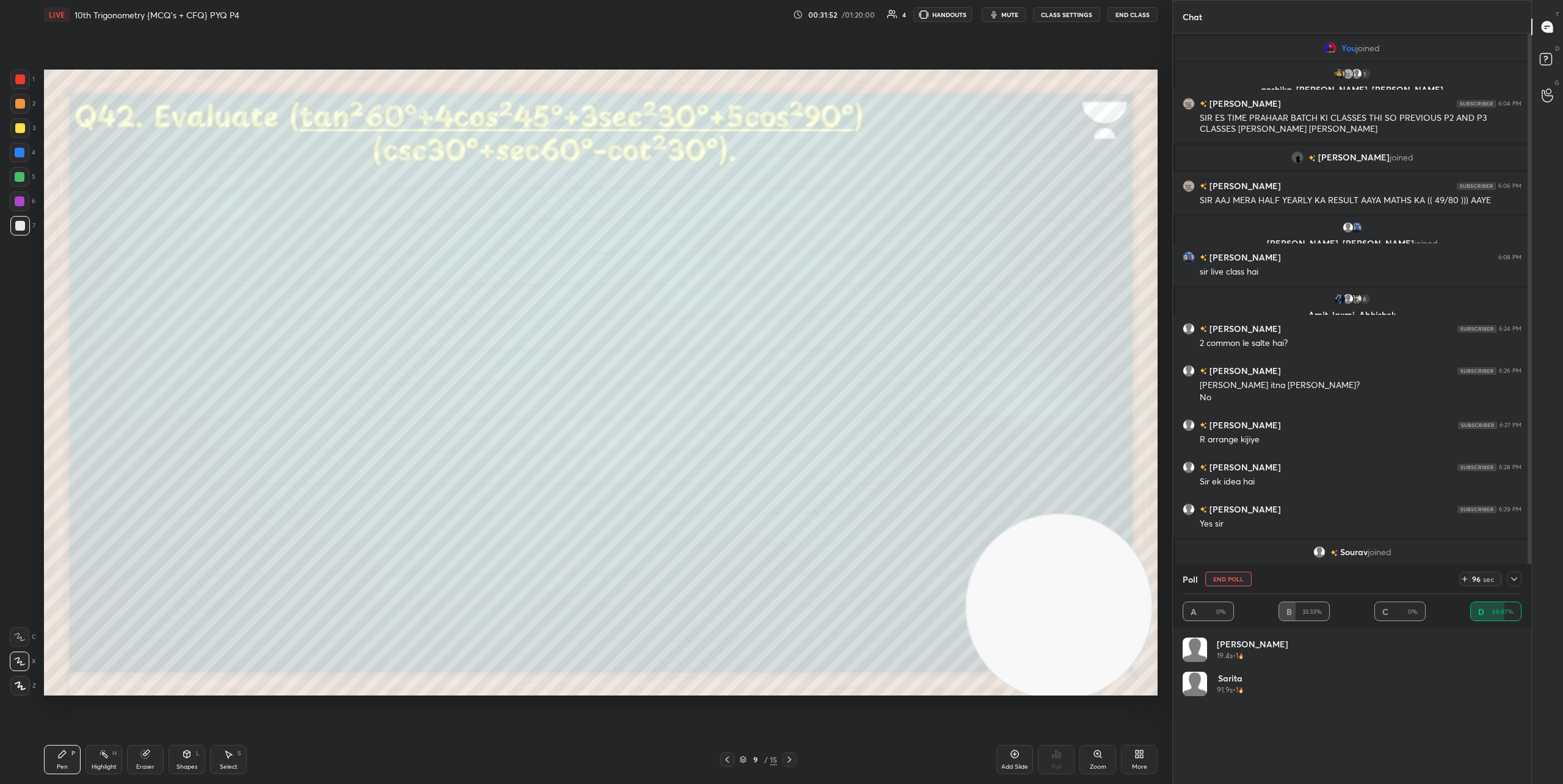
click at [1513, 583] on icon at bounding box center [1514, 579] width 10 height 10
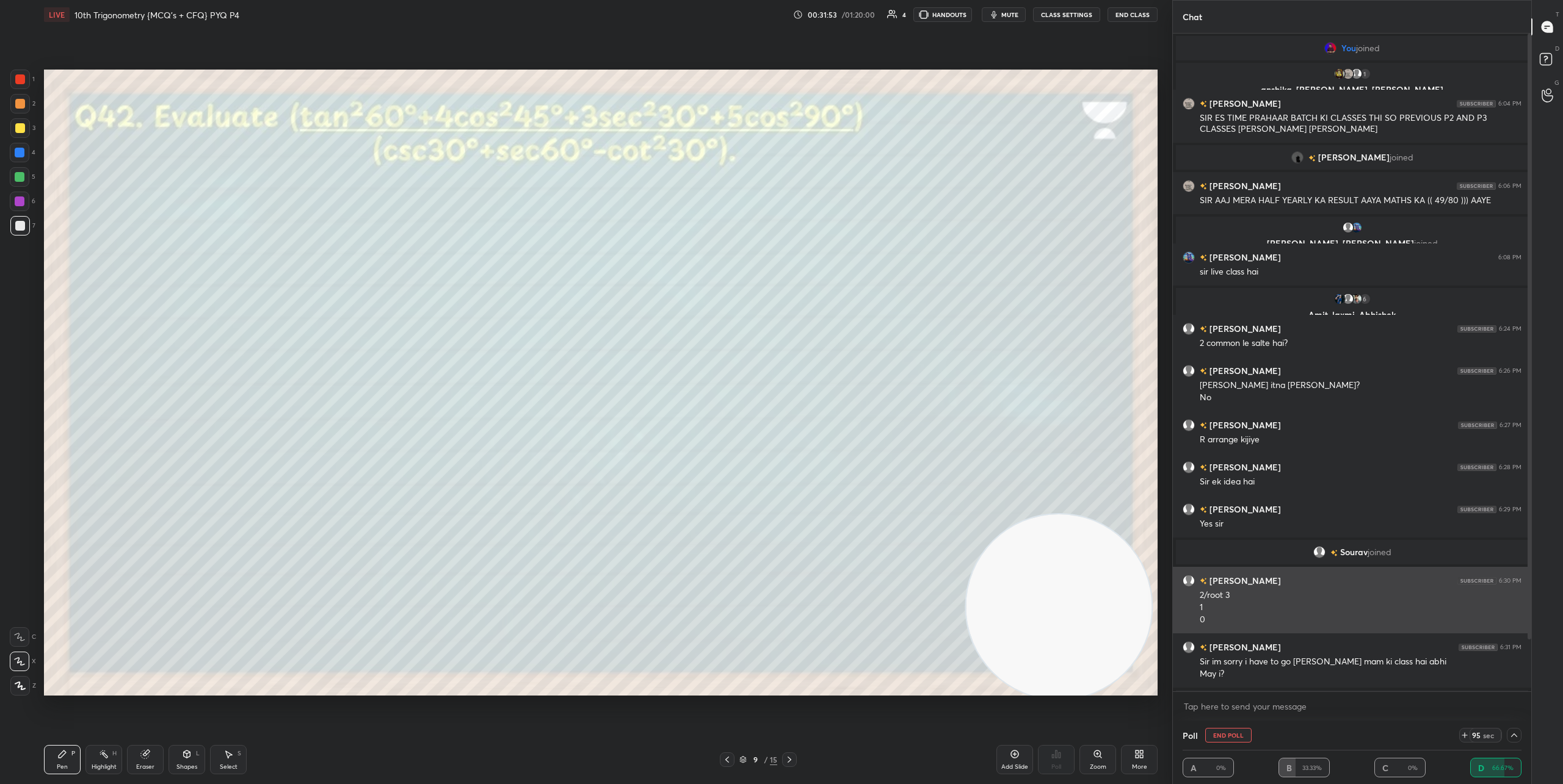
scroll to position [68, 0]
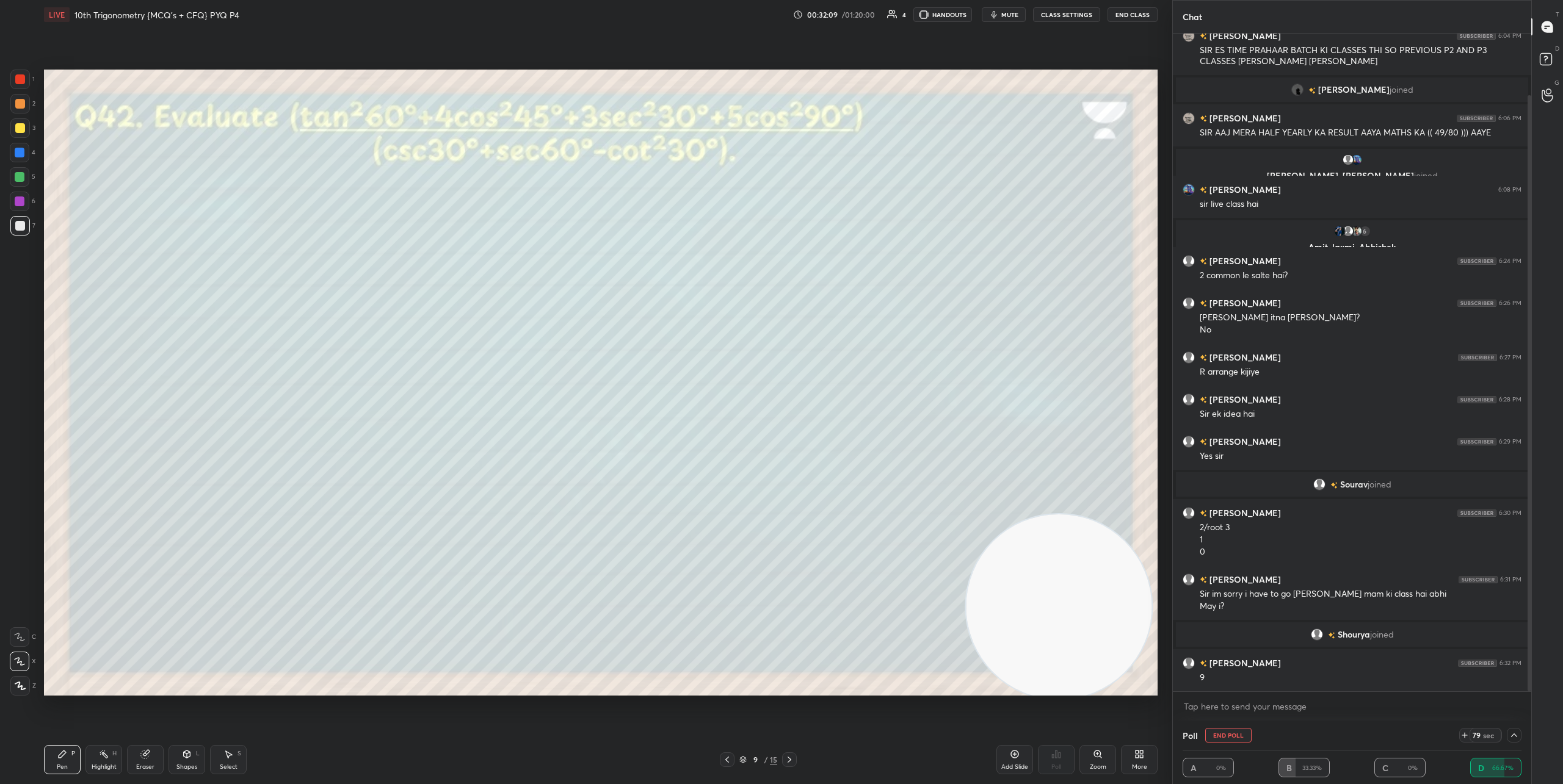
click at [793, 759] on icon at bounding box center [789, 760] width 10 height 10
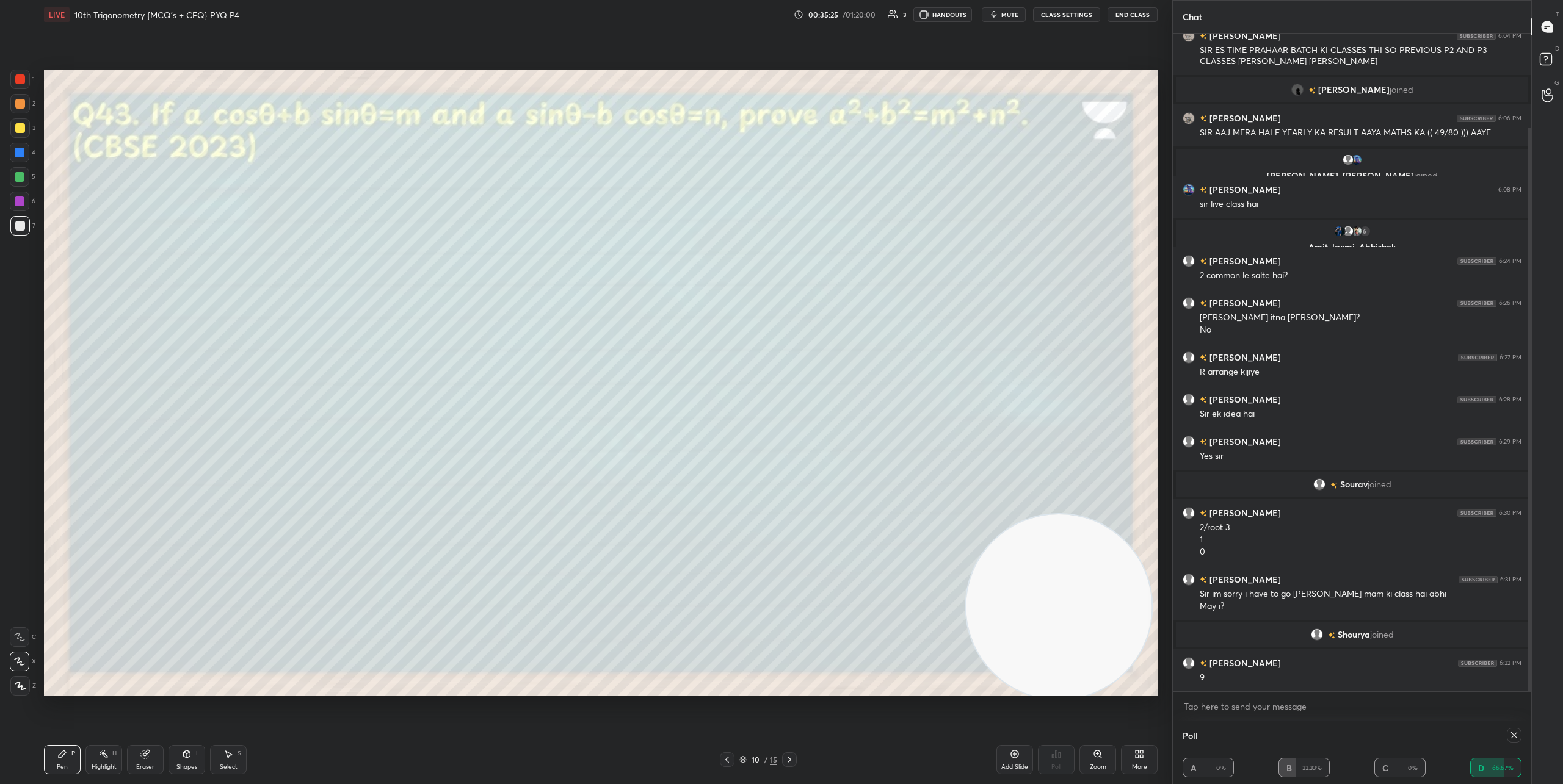
scroll to position [110, 0]
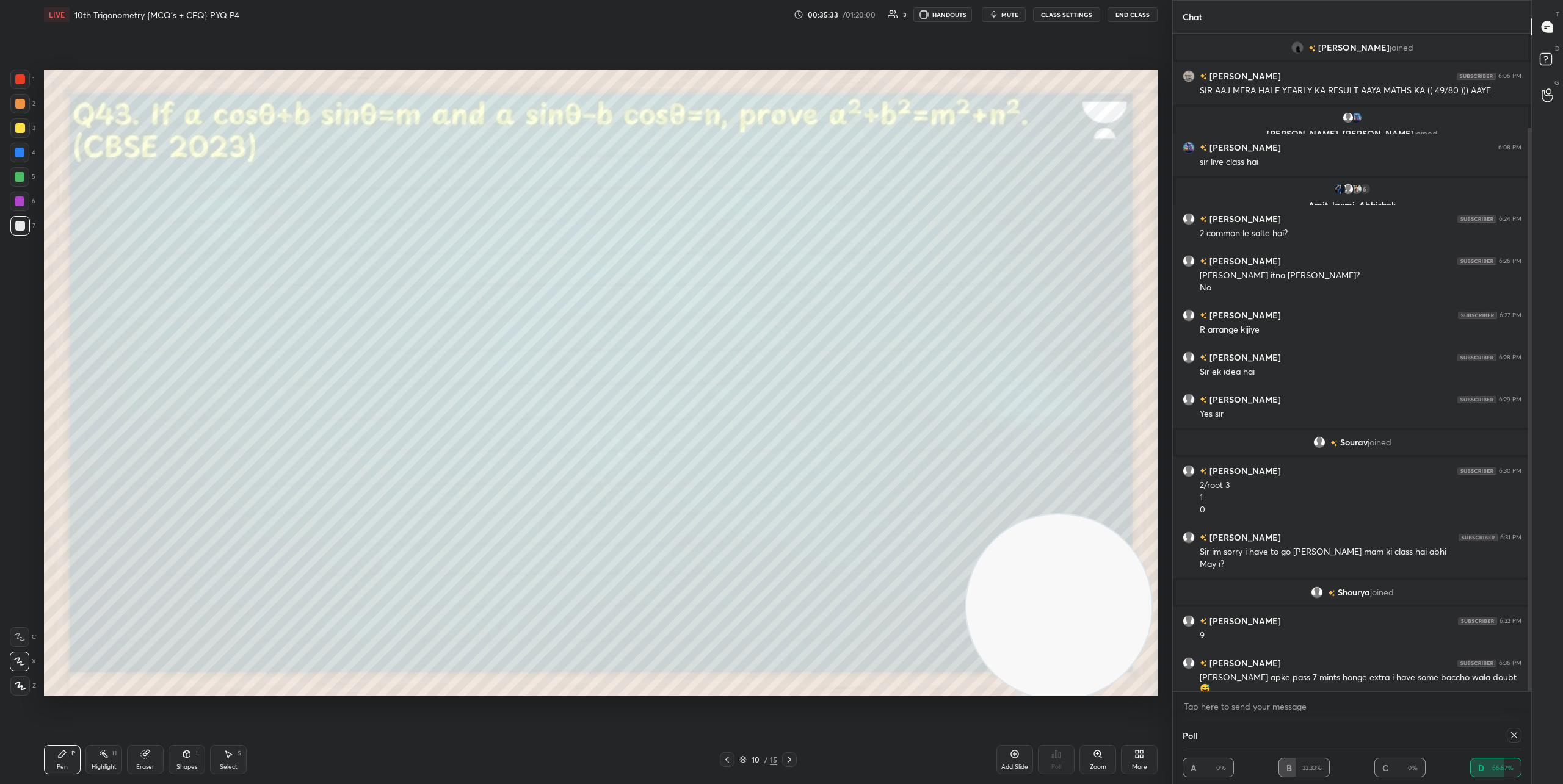
click at [1513, 738] on icon at bounding box center [1514, 736] width 10 height 10
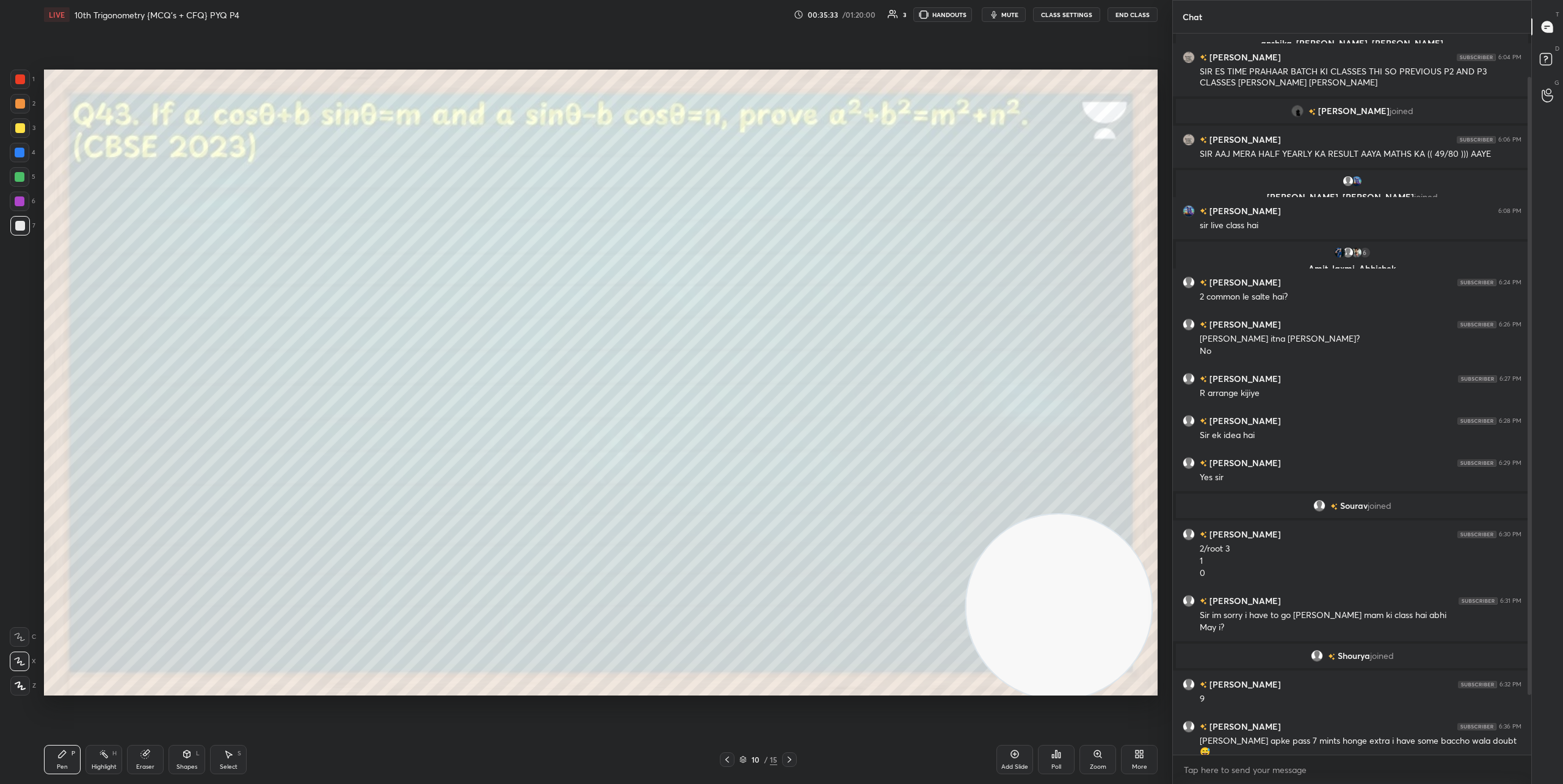
scroll to position [4, 4]
click at [789, 764] on icon at bounding box center [789, 760] width 10 height 10
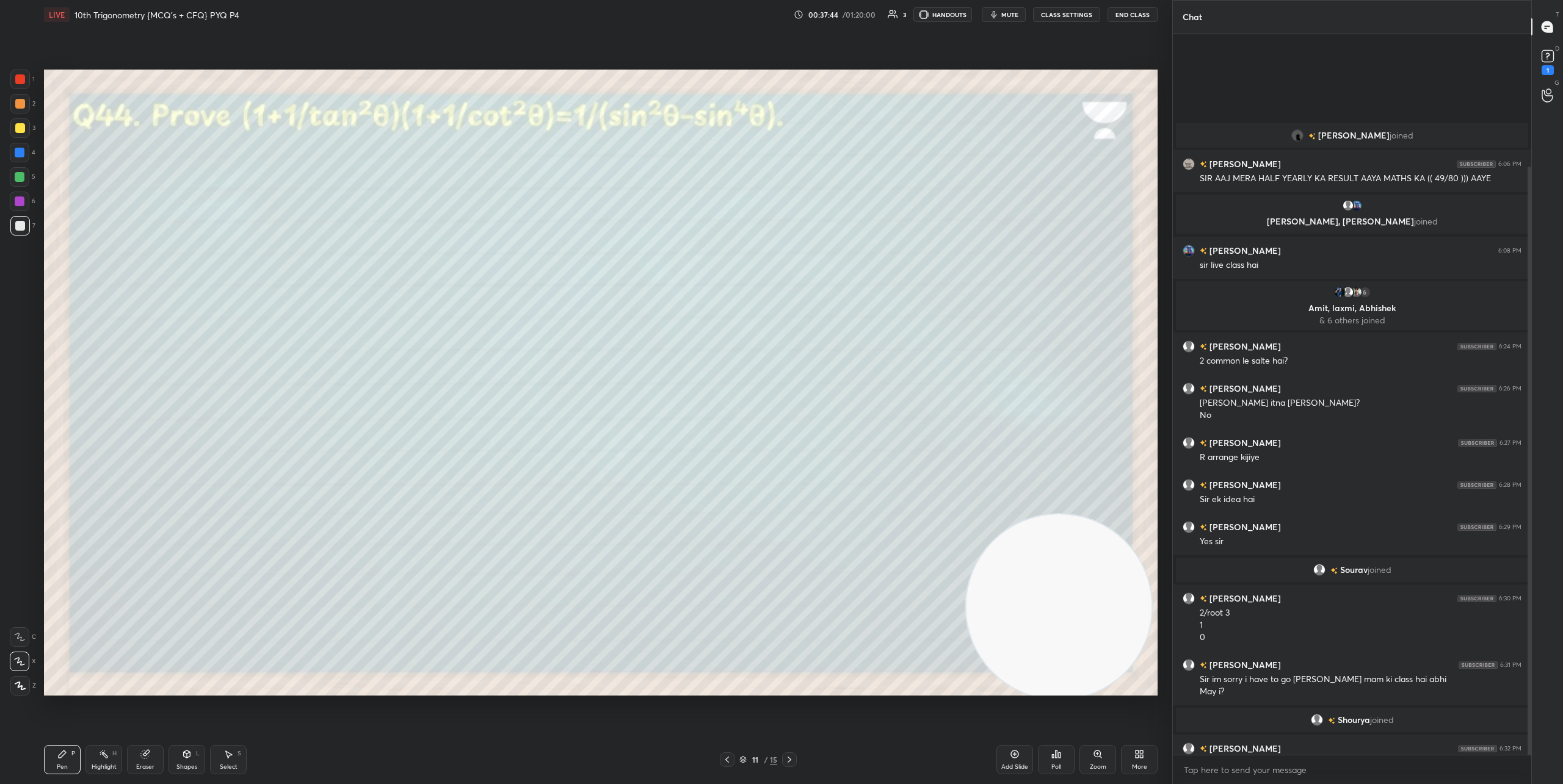
scroll to position [163, 0]
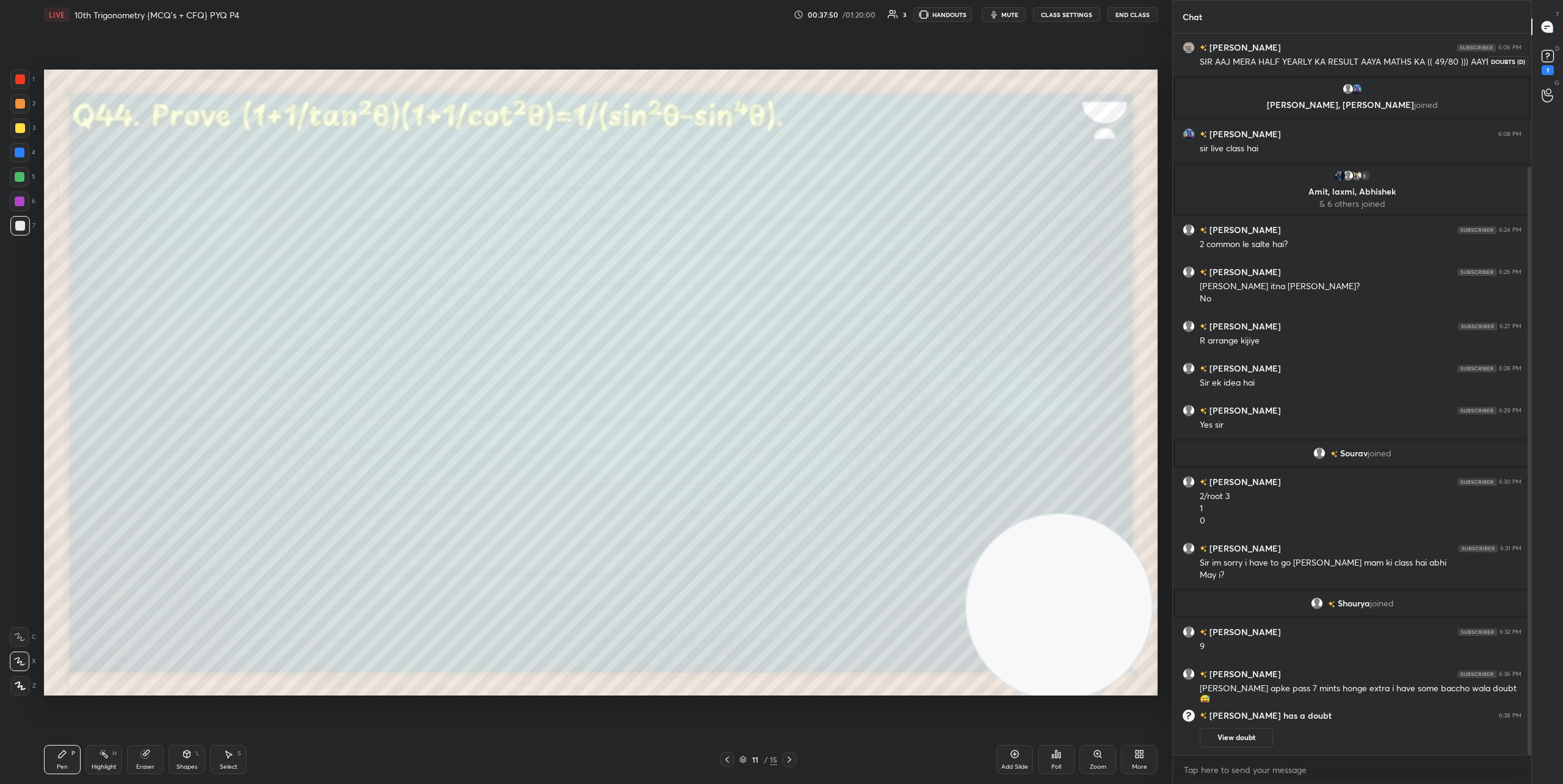
click at [1550, 53] on rect at bounding box center [1547, 56] width 12 height 12
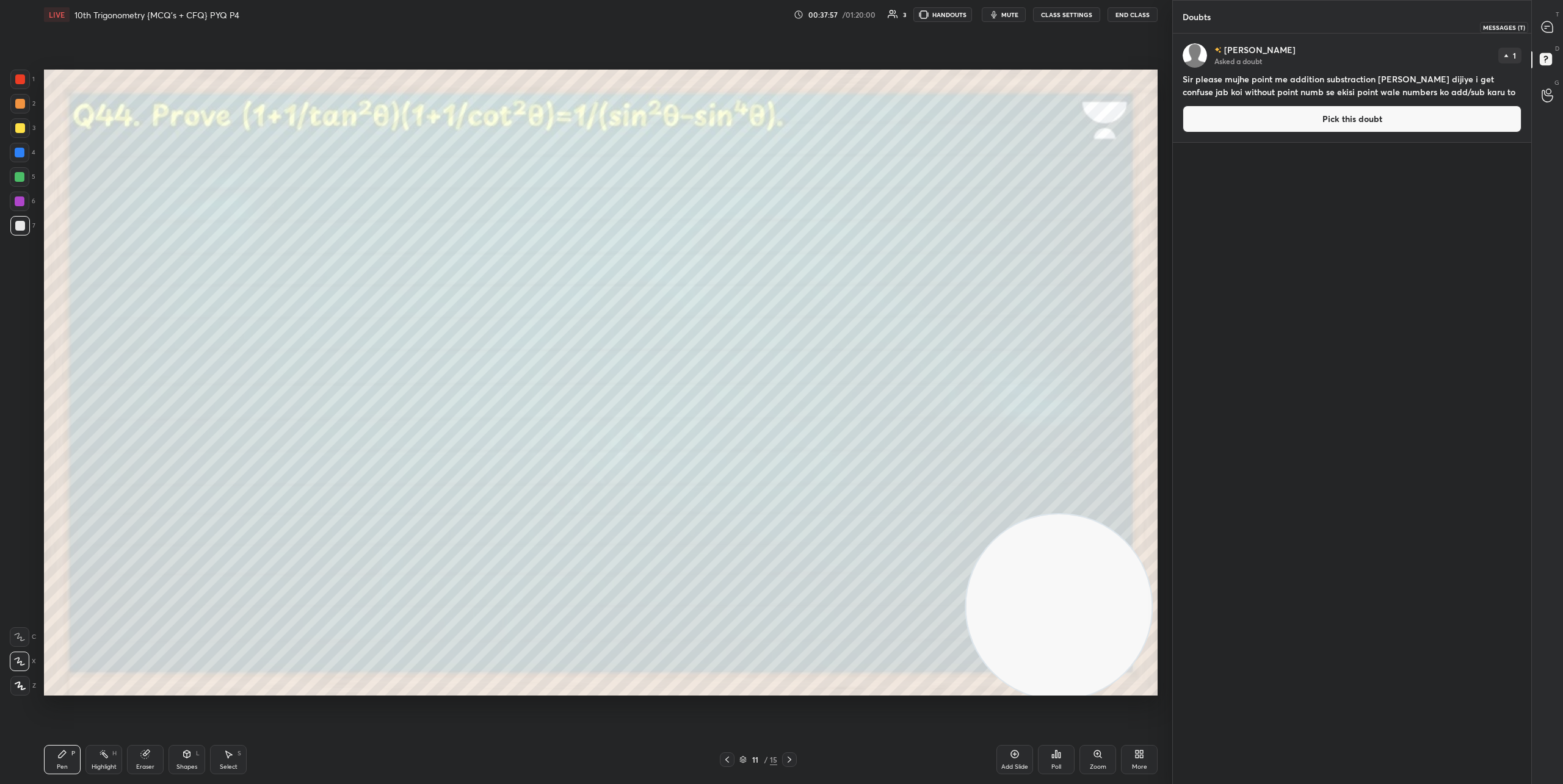
click at [1552, 34] on div at bounding box center [1548, 27] width 25 height 22
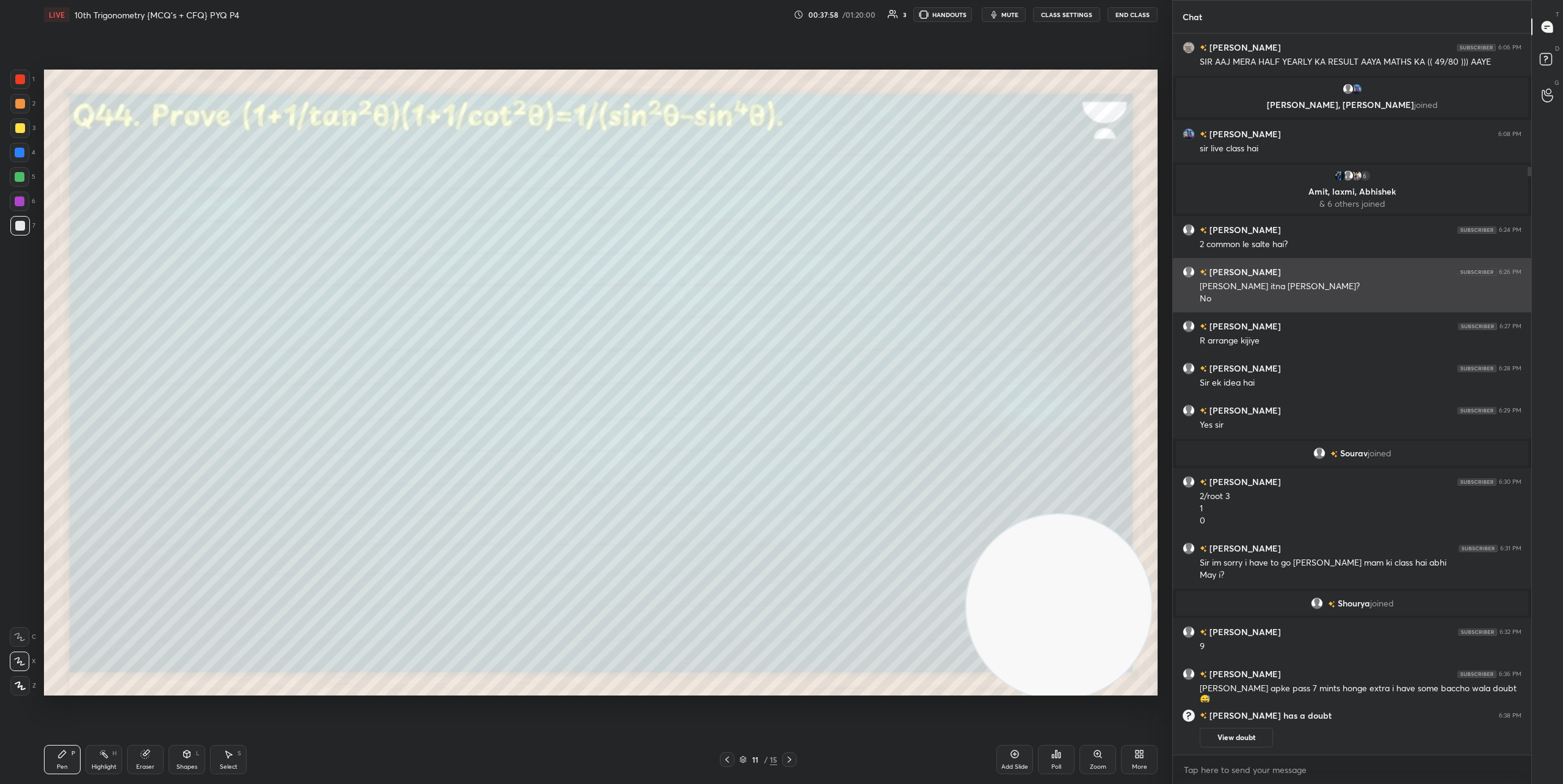
scroll to position [718, 355]
click at [1552, 59] on icon at bounding box center [1547, 60] width 22 height 22
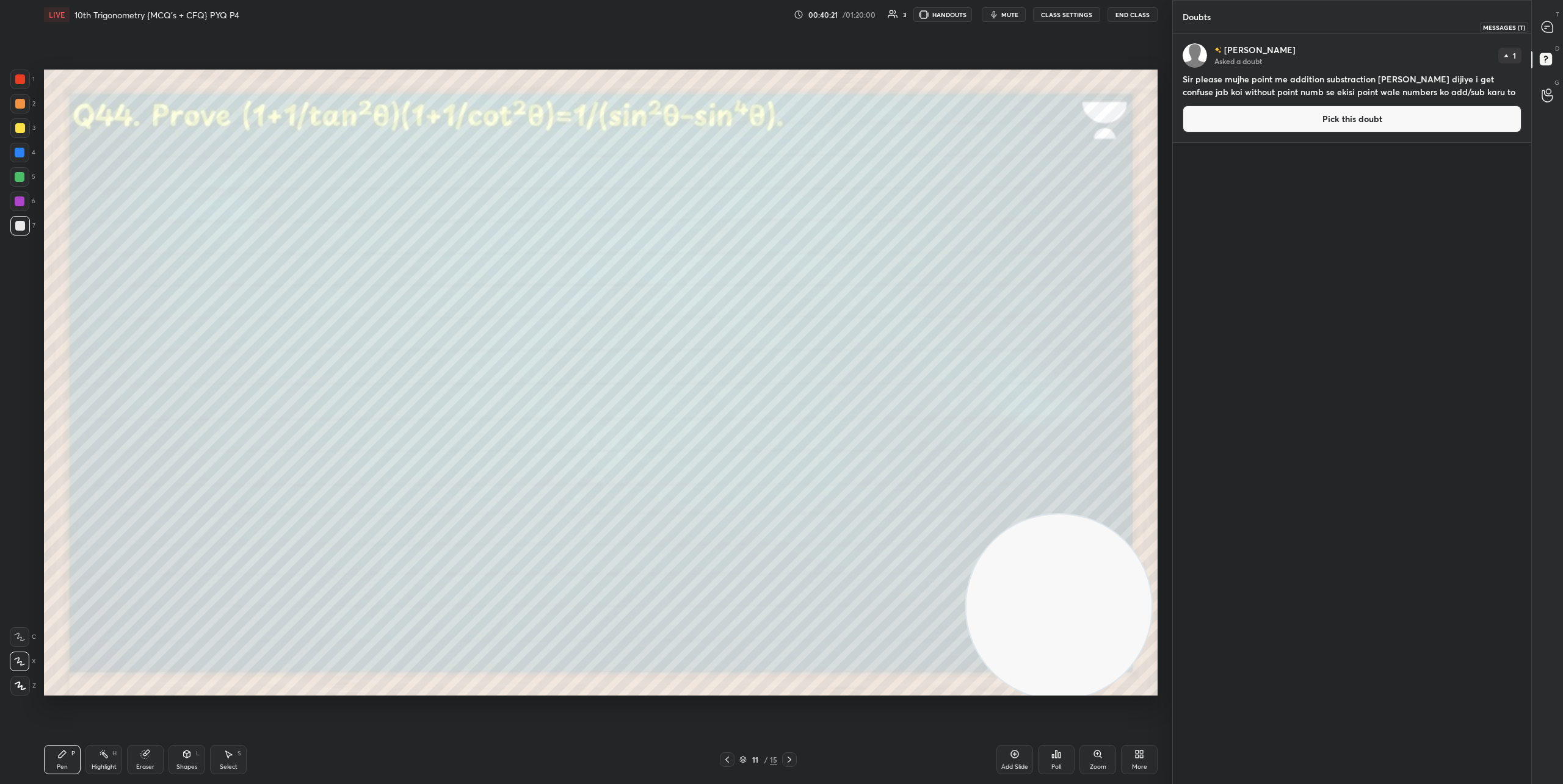
click at [1547, 29] on icon at bounding box center [1547, 27] width 11 height 11
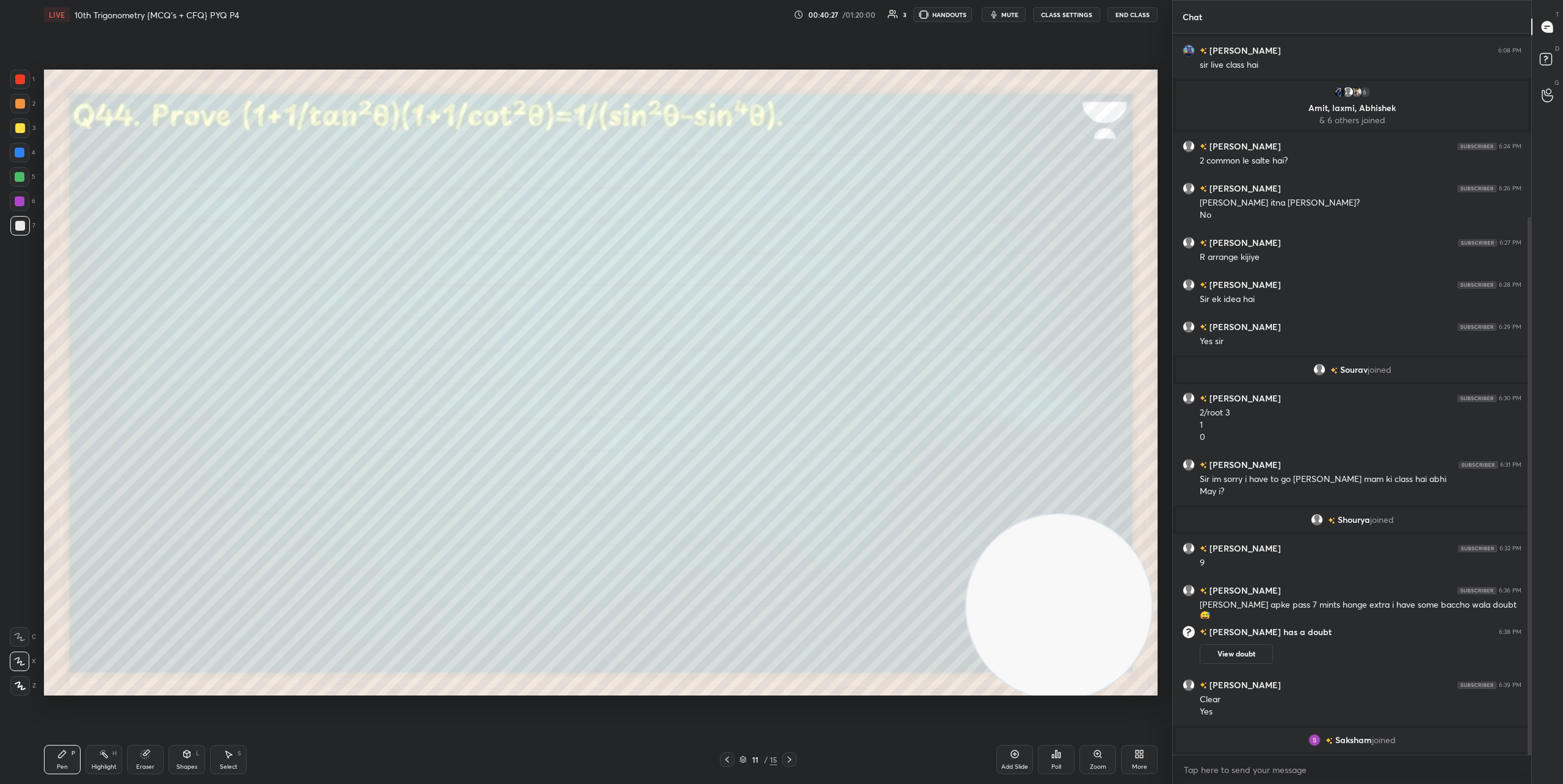
click at [791, 762] on icon at bounding box center [789, 760] width 10 height 10
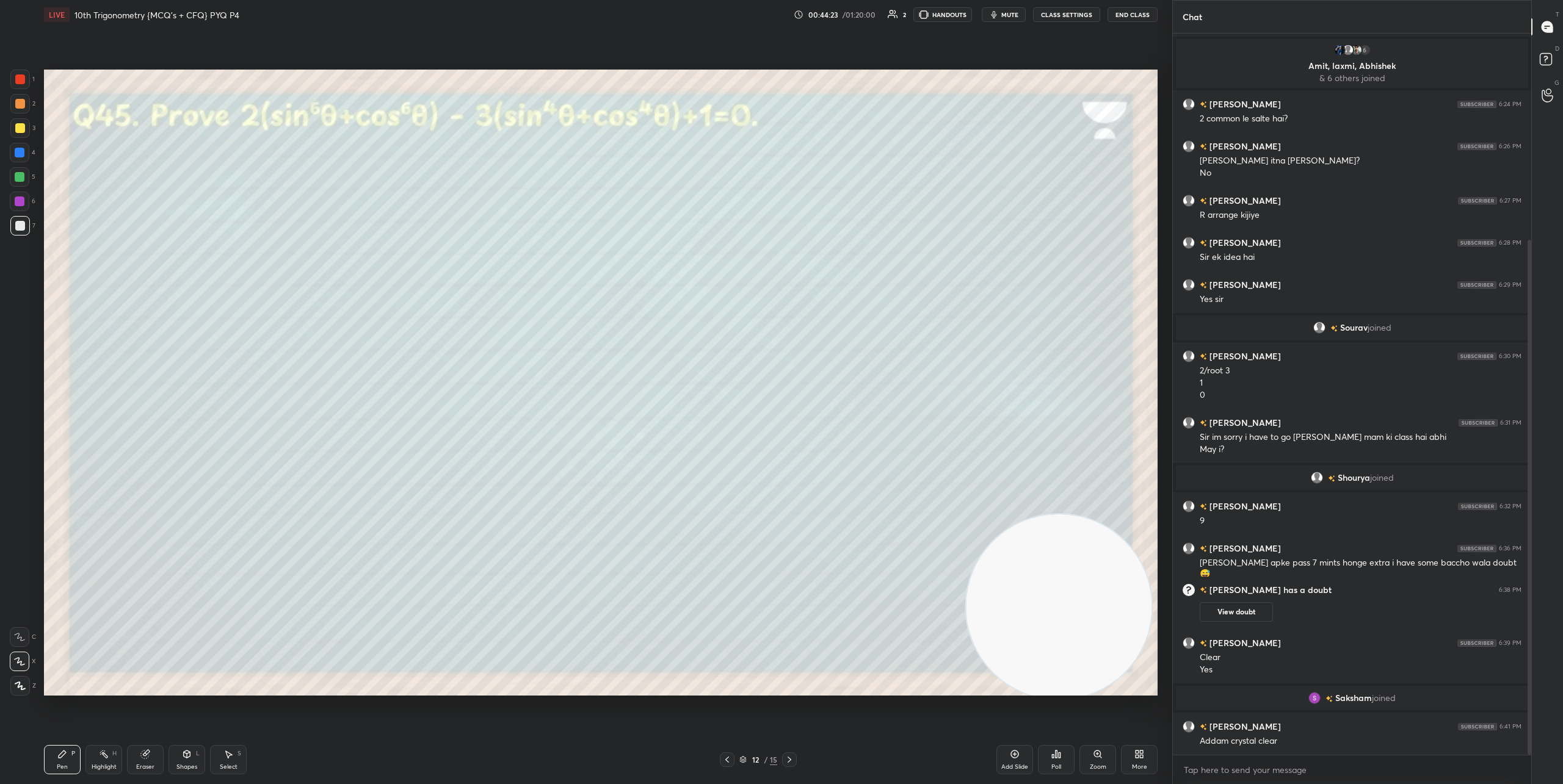
click at [153, 761] on div "Eraser" at bounding box center [145, 760] width 36 height 29
drag, startPoint x: 152, startPoint y: 760, endPoint x: 212, endPoint y: 711, distance: 77.5
click at [152, 759] on div "Eraser" at bounding box center [145, 760] width 36 height 29
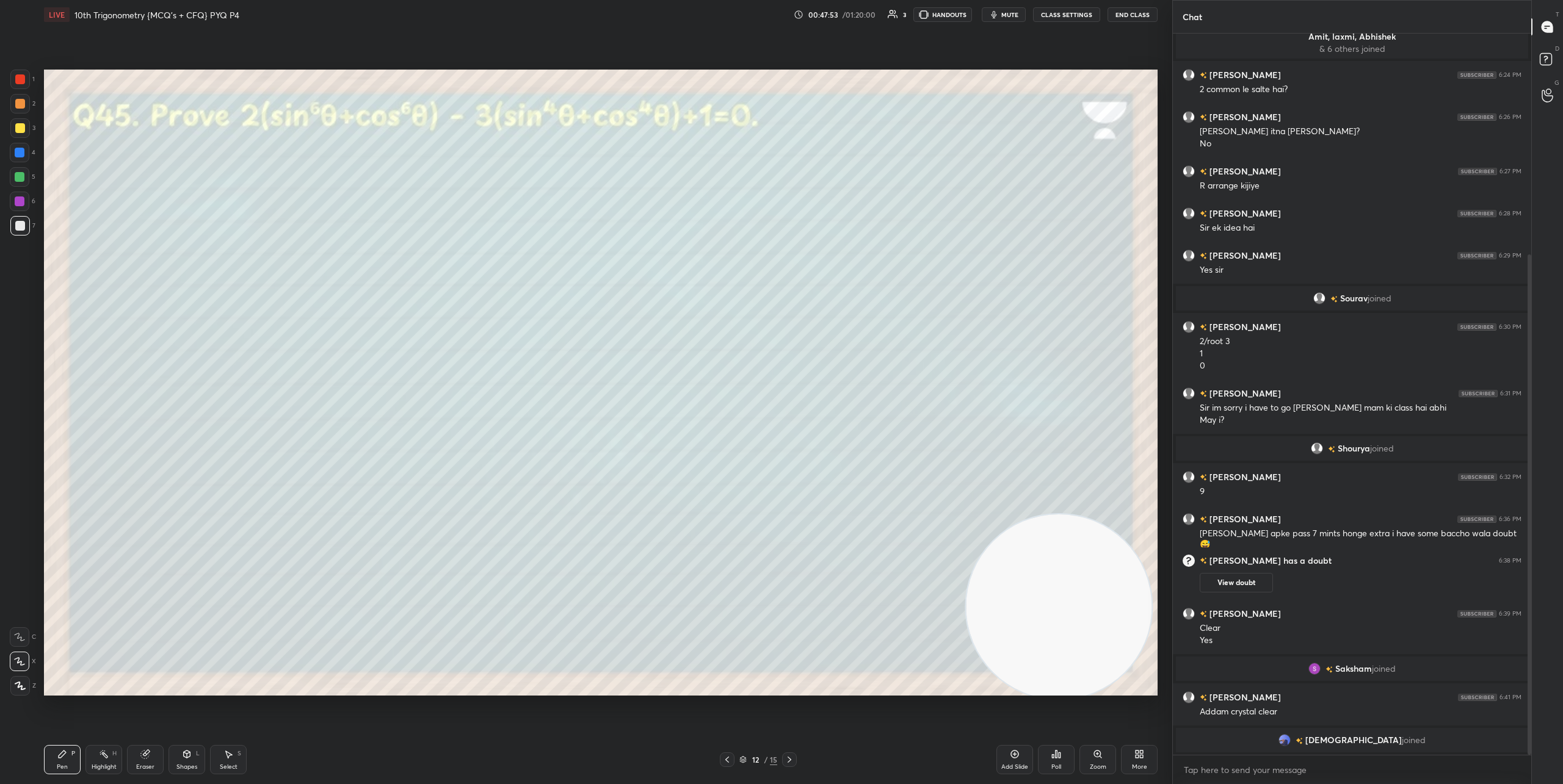
click at [154, 762] on div "Eraser" at bounding box center [145, 760] width 36 height 29
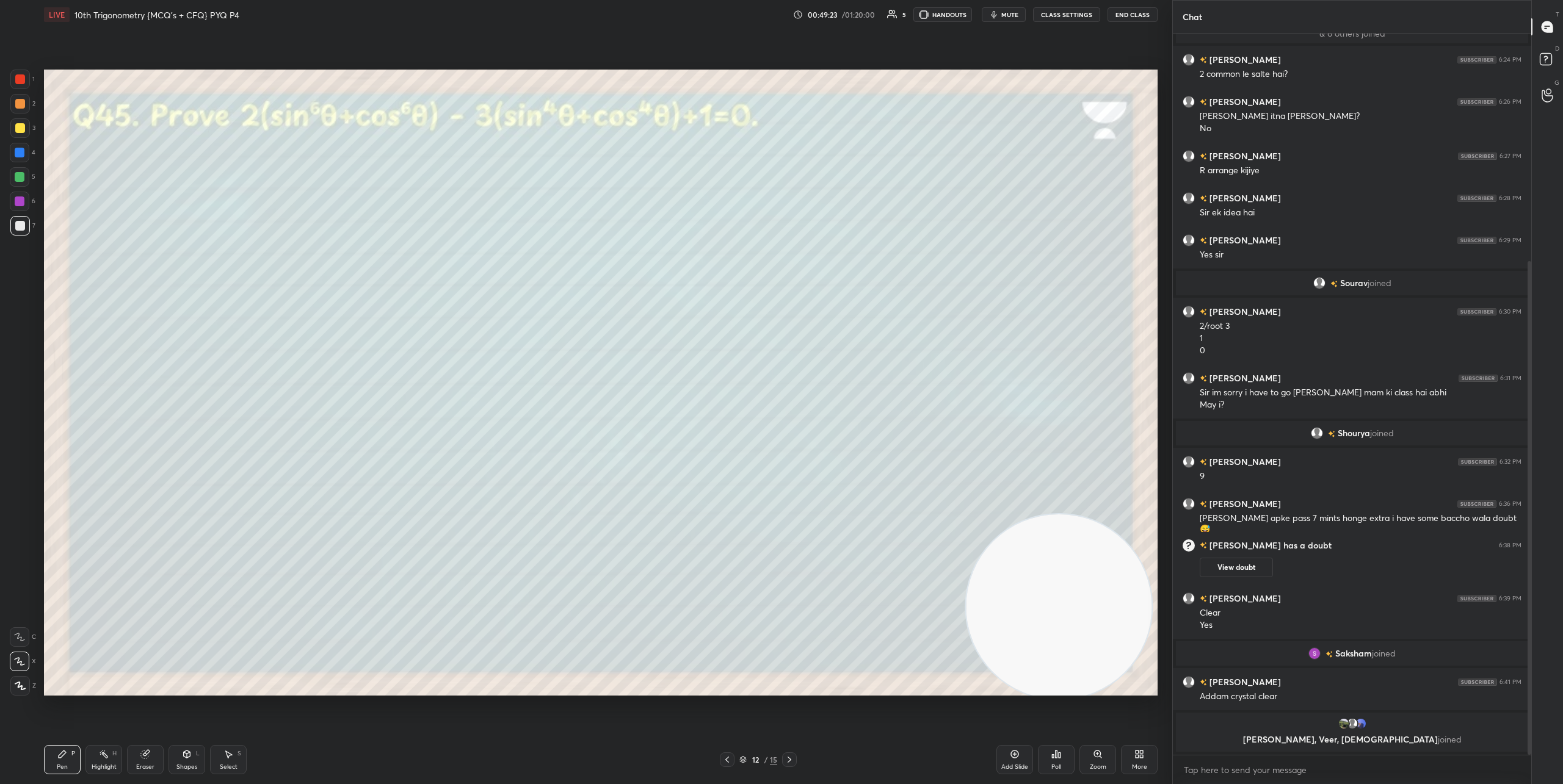
click at [789, 766] on div at bounding box center [789, 760] width 15 height 15
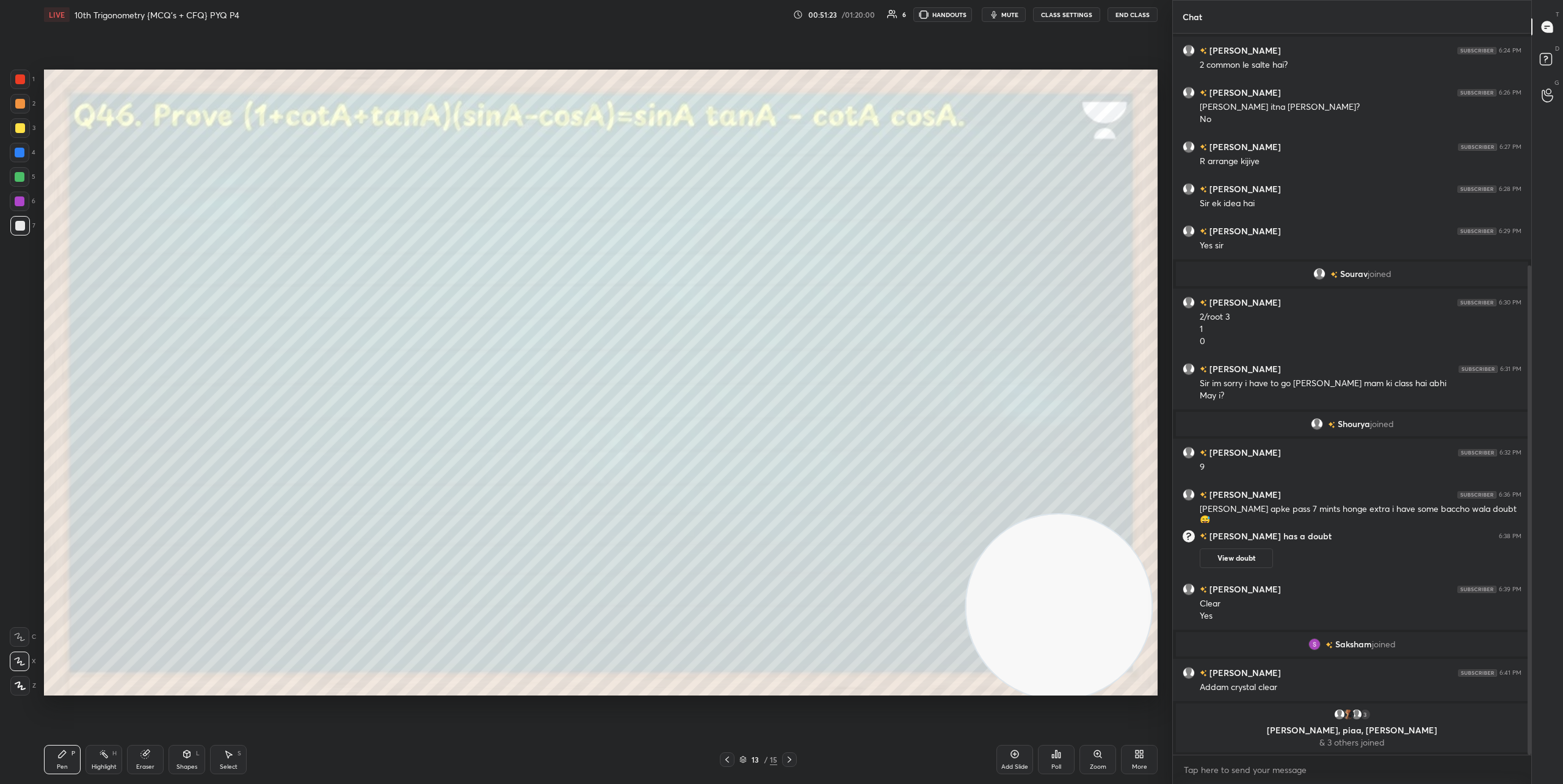
scroll to position [384, 0]
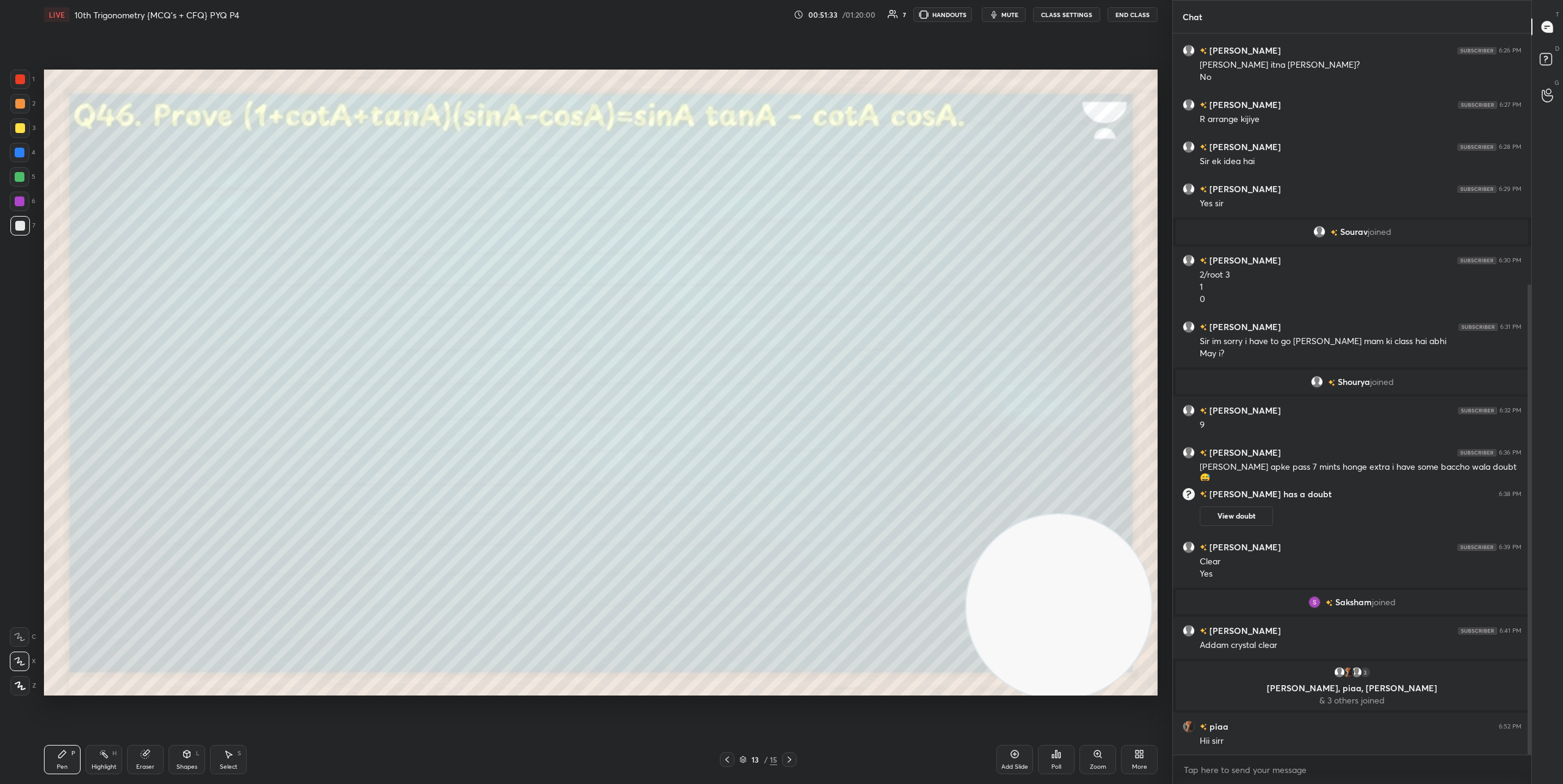
click at [135, 756] on div "Eraser" at bounding box center [145, 760] width 36 height 29
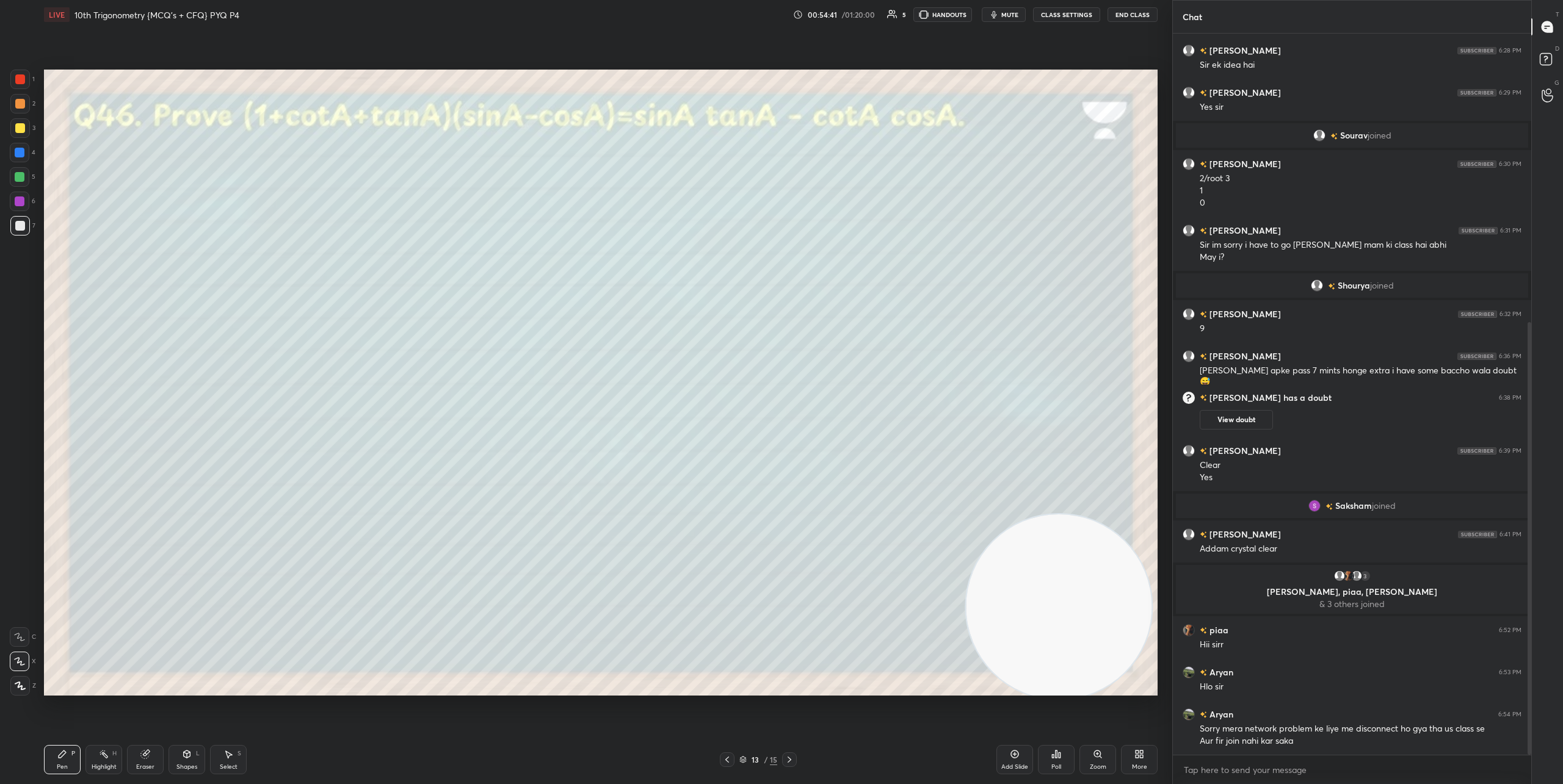
scroll to position [523, 0]
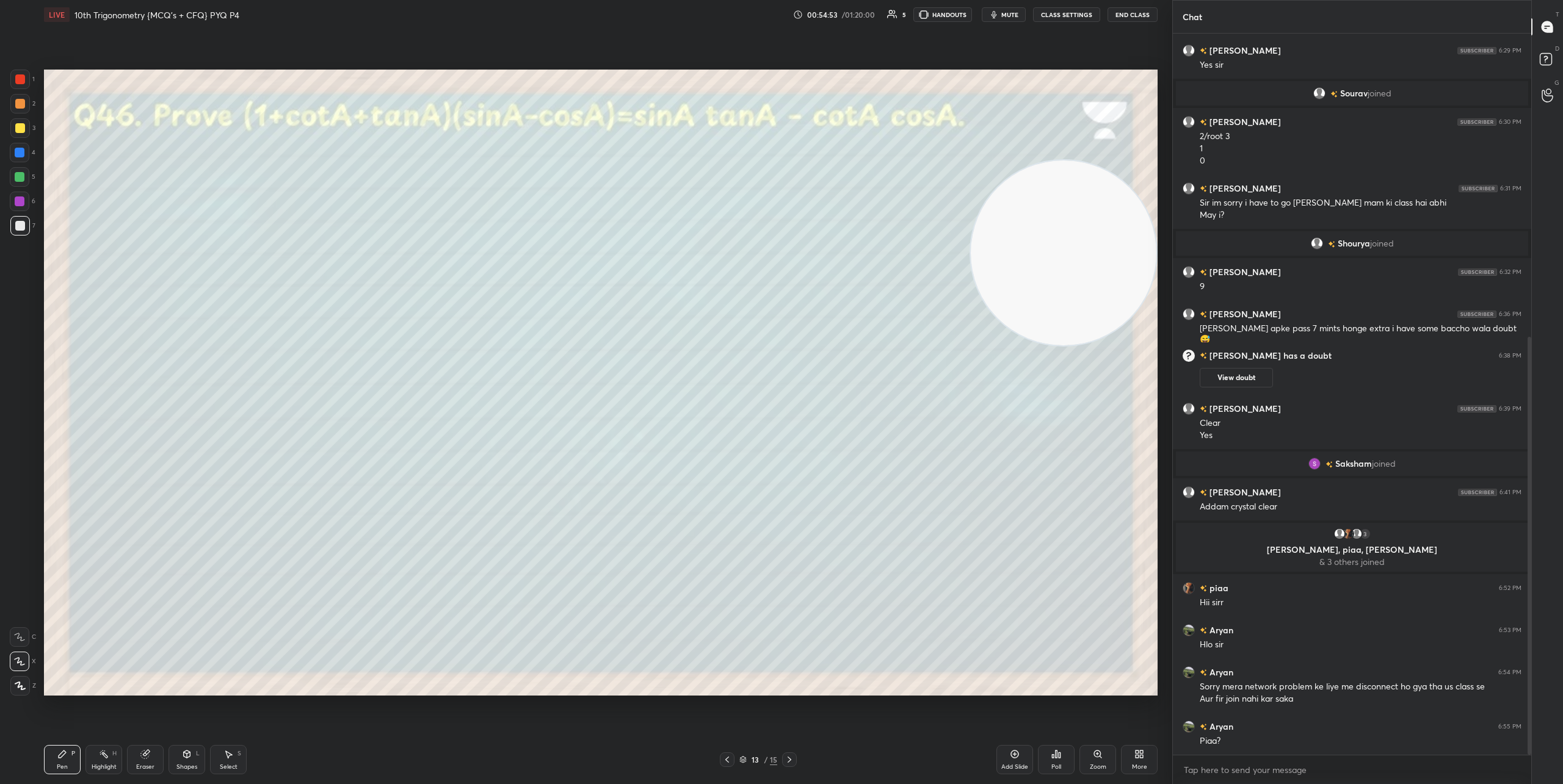
drag, startPoint x: 989, startPoint y: 604, endPoint x: 1113, endPoint y: 186, distance: 436.0
click at [1117, 185] on video at bounding box center [1063, 253] width 186 height 186
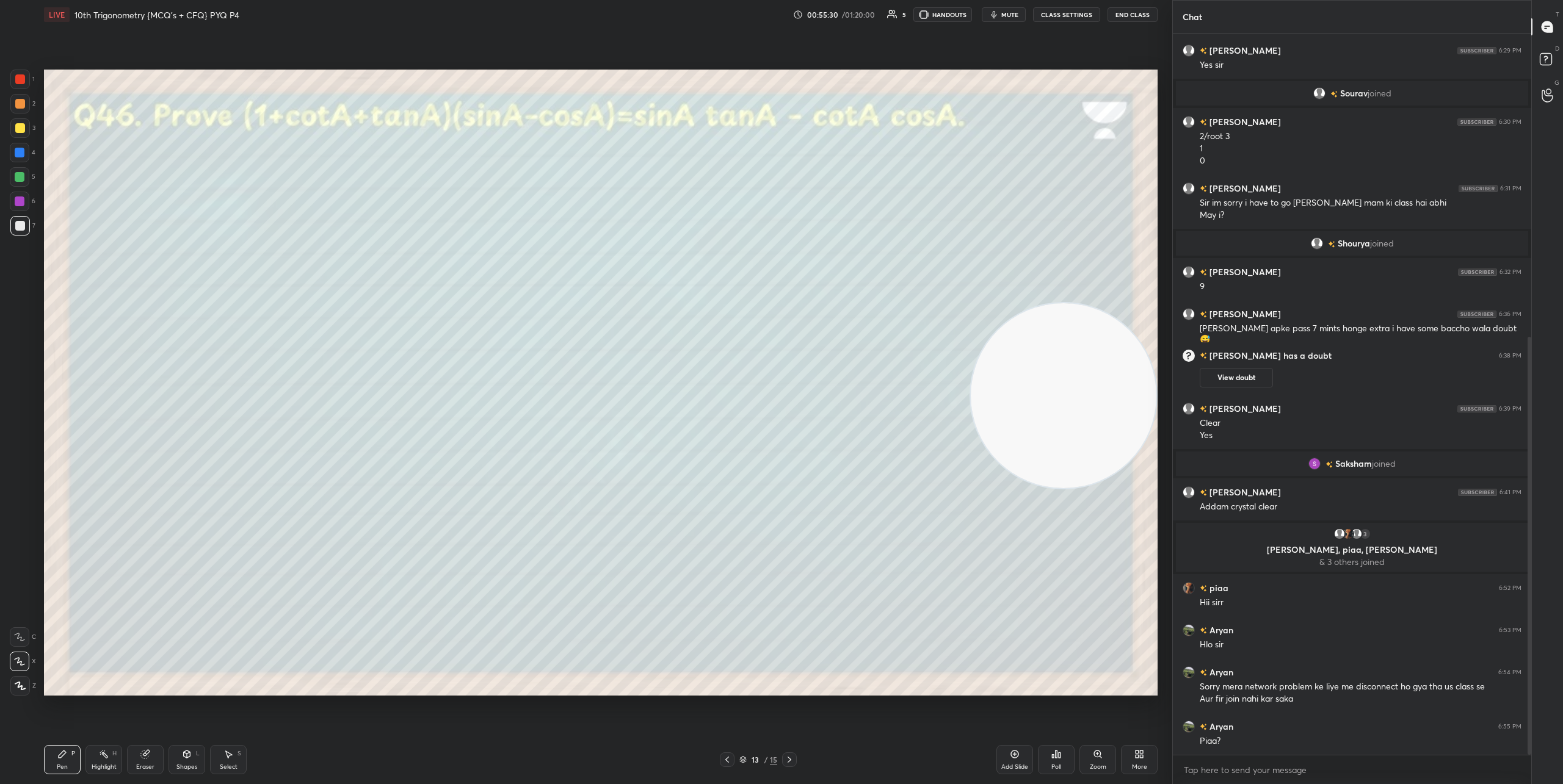
drag, startPoint x: 1036, startPoint y: 172, endPoint x: 993, endPoint y: 468, distance: 299.1
click at [1059, 386] on video at bounding box center [1063, 396] width 186 height 186
click at [792, 756] on icon at bounding box center [789, 760] width 10 height 10
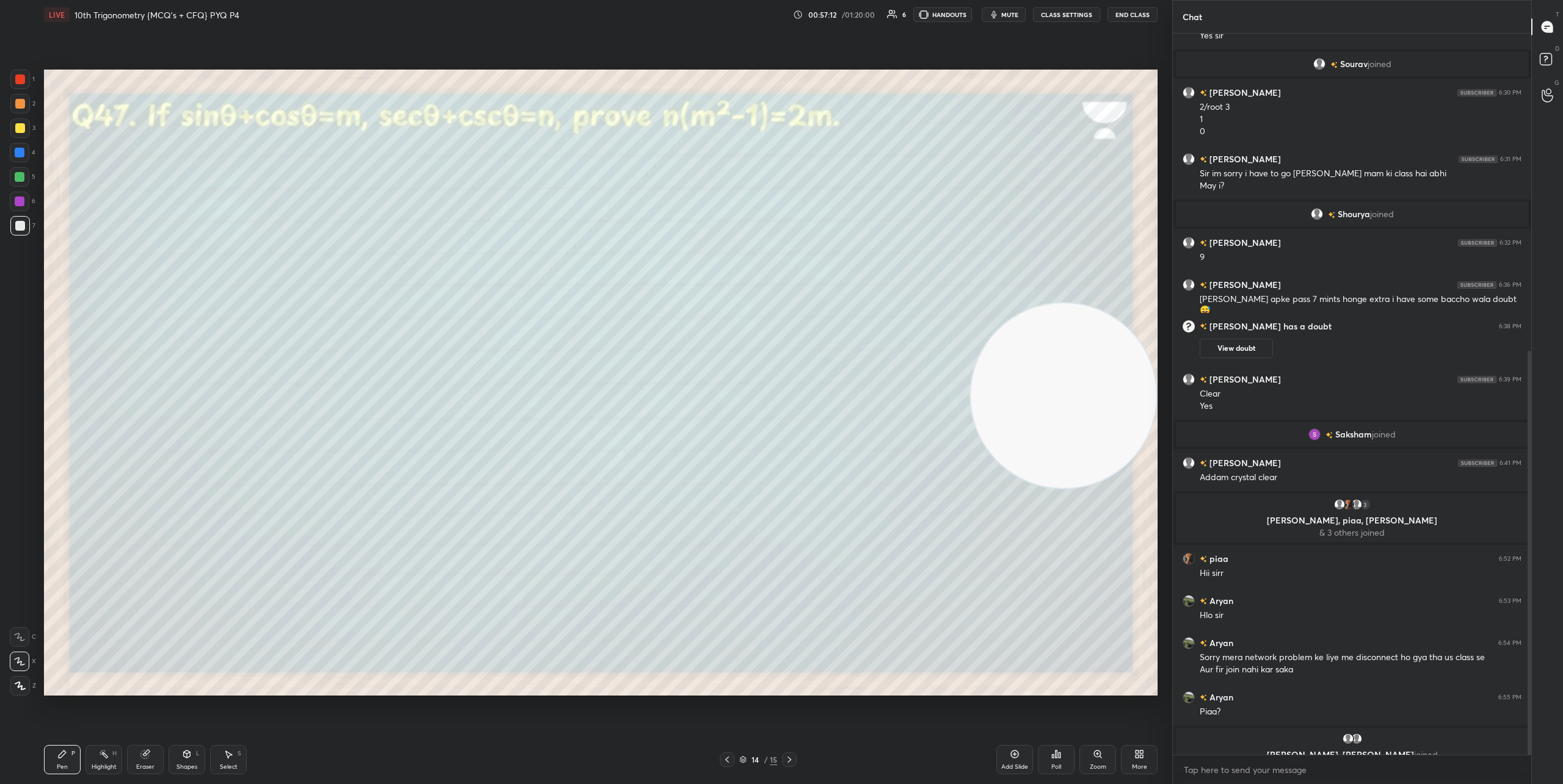
scroll to position [568, 0]
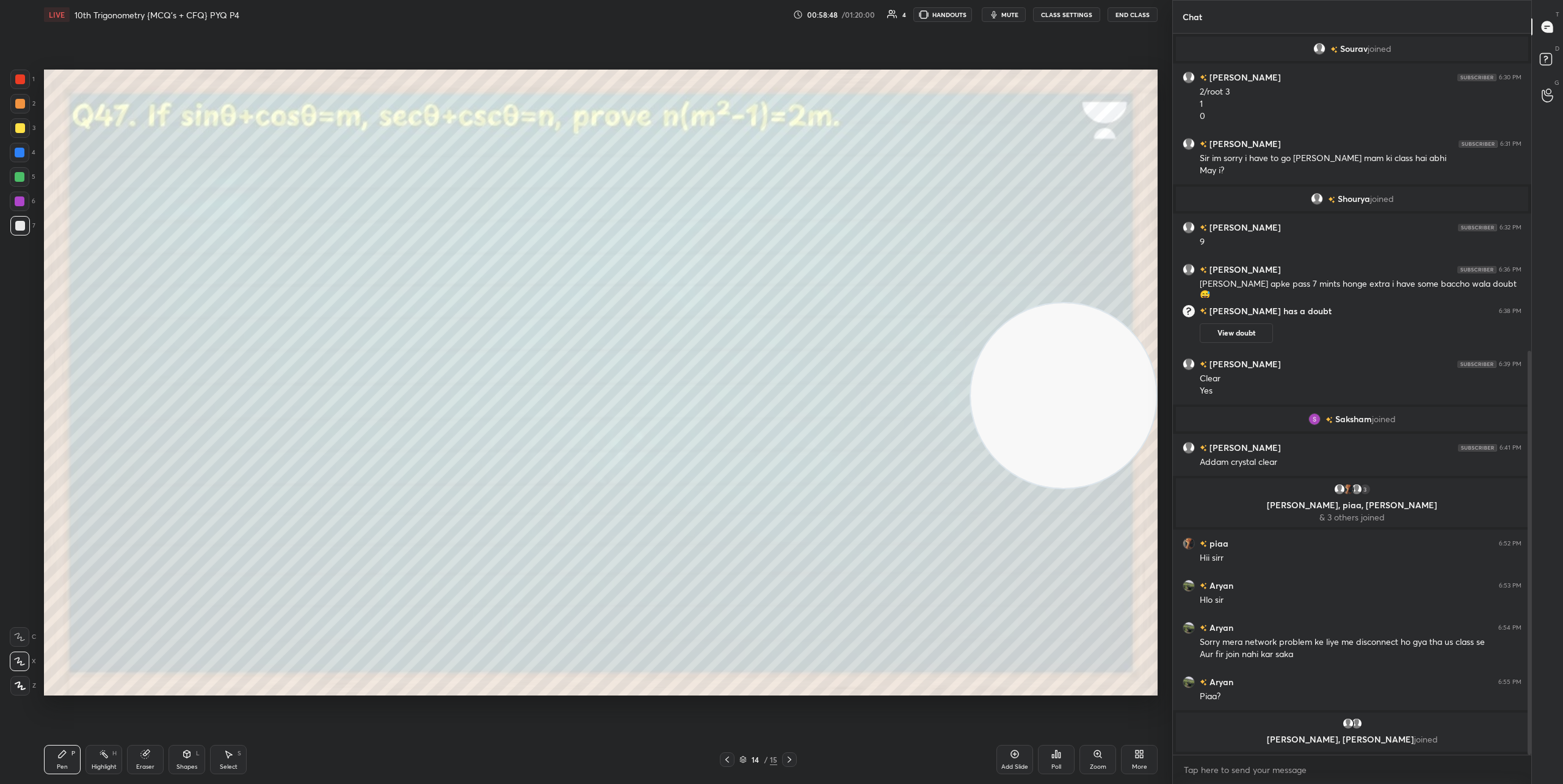
click at [788, 758] on icon at bounding box center [789, 760] width 10 height 10
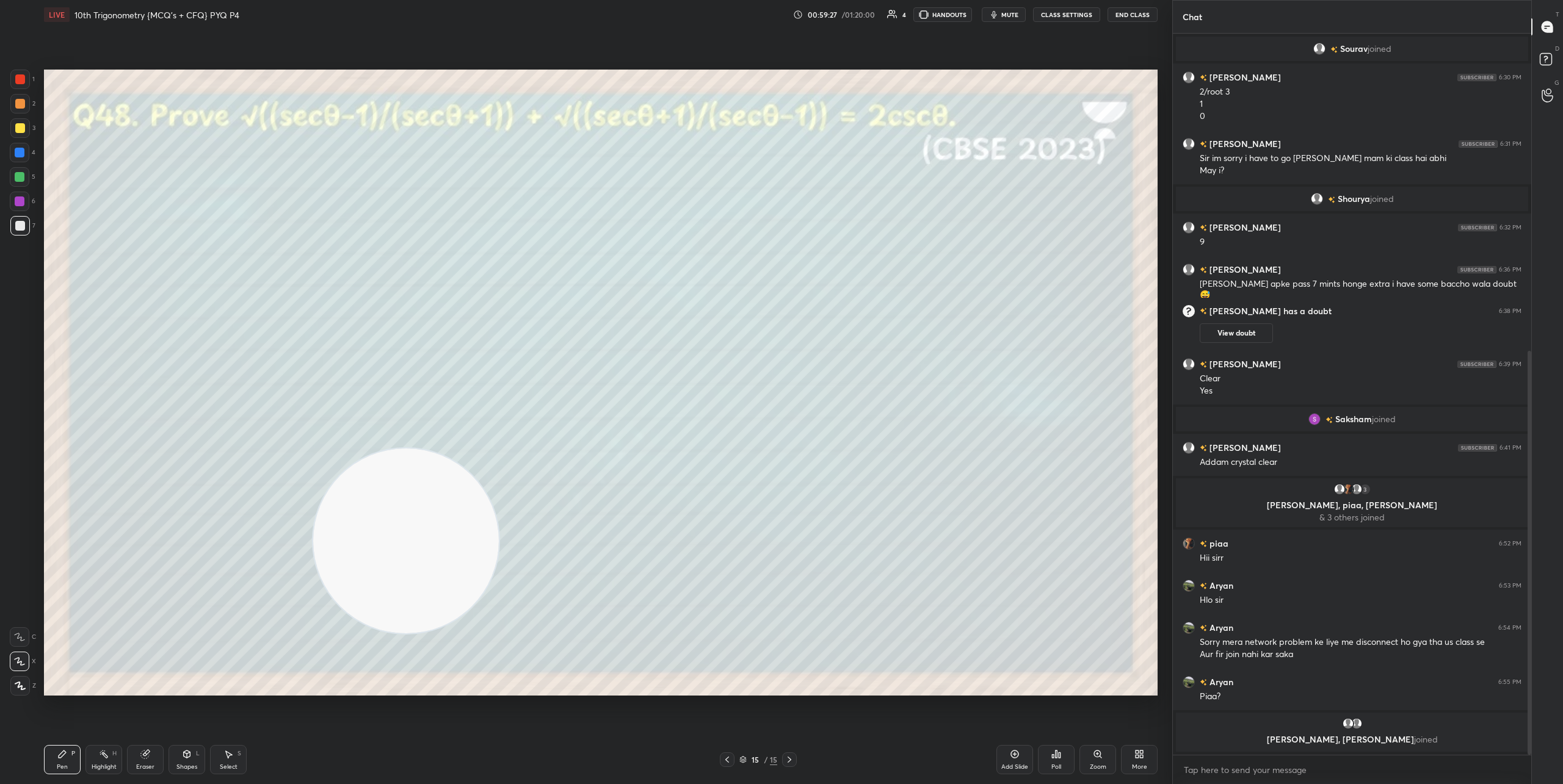
drag, startPoint x: 1032, startPoint y: 433, endPoint x: 99, endPoint y: 645, distance: 956.8
click at [313, 634] on video at bounding box center [405, 541] width 186 height 186
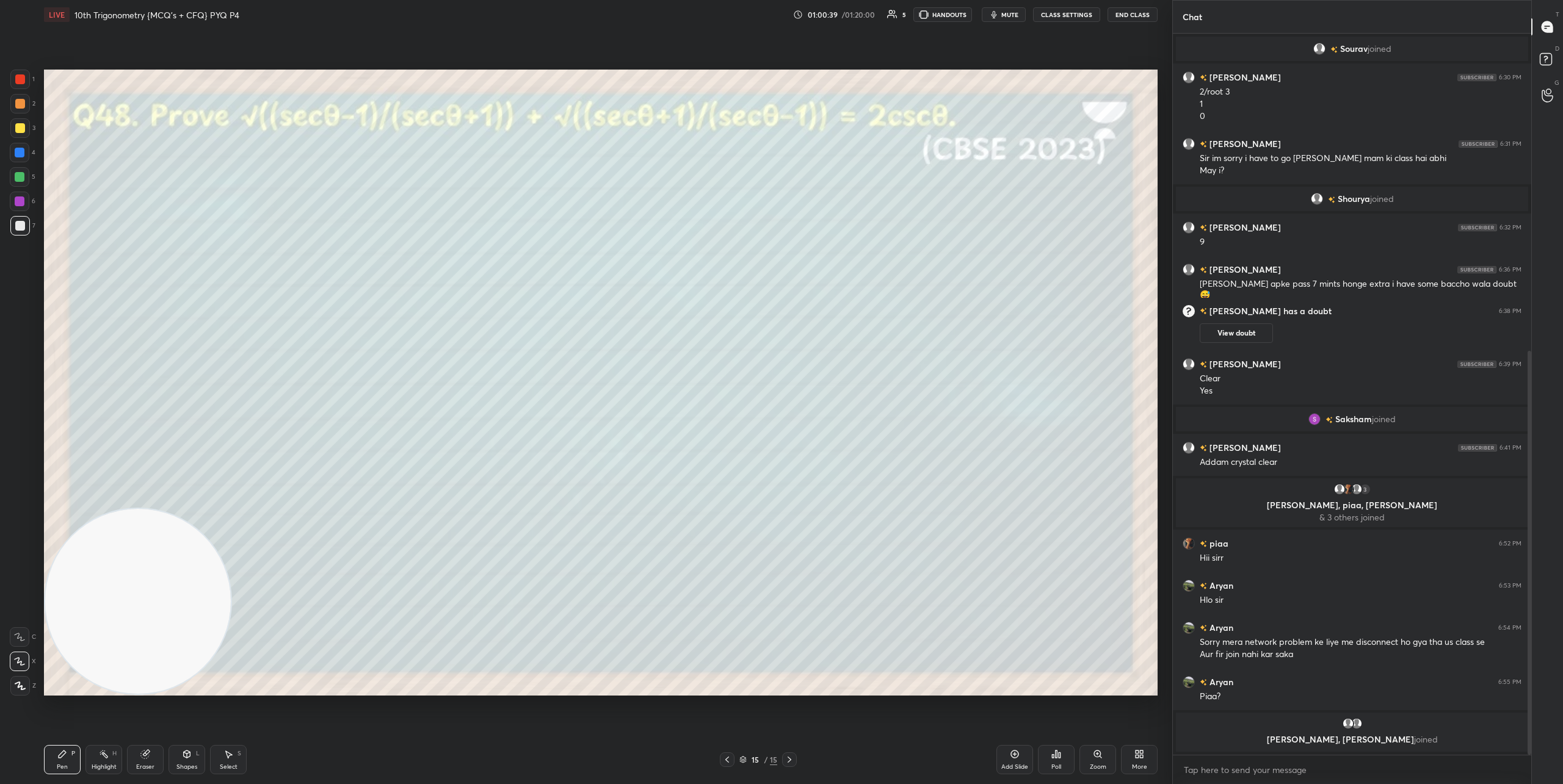
click at [1138, 18] on button "End Class" at bounding box center [1132, 14] width 50 height 15
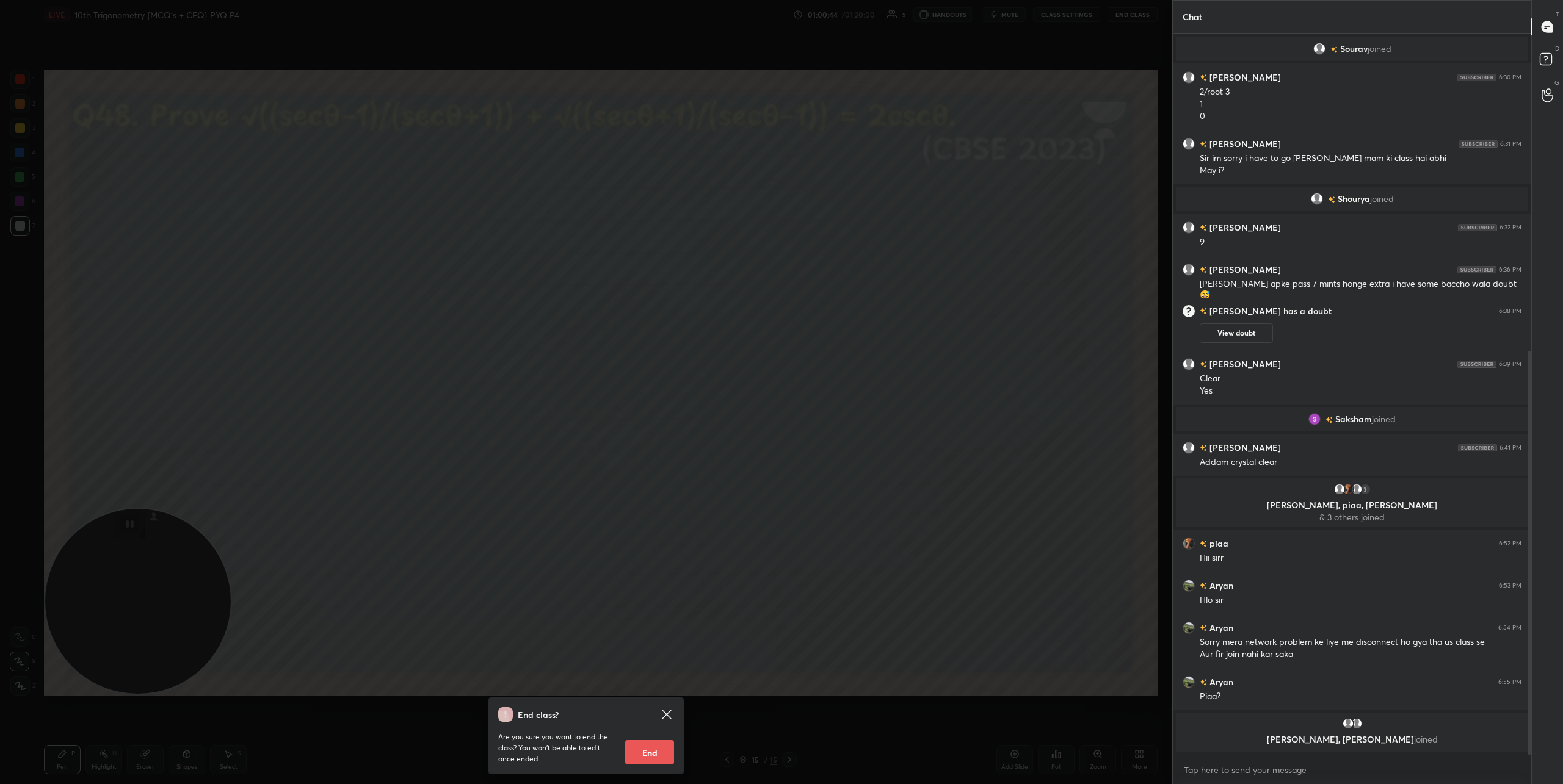
click at [645, 751] on button "End" at bounding box center [650, 752] width 49 height 24
type textarea "x"
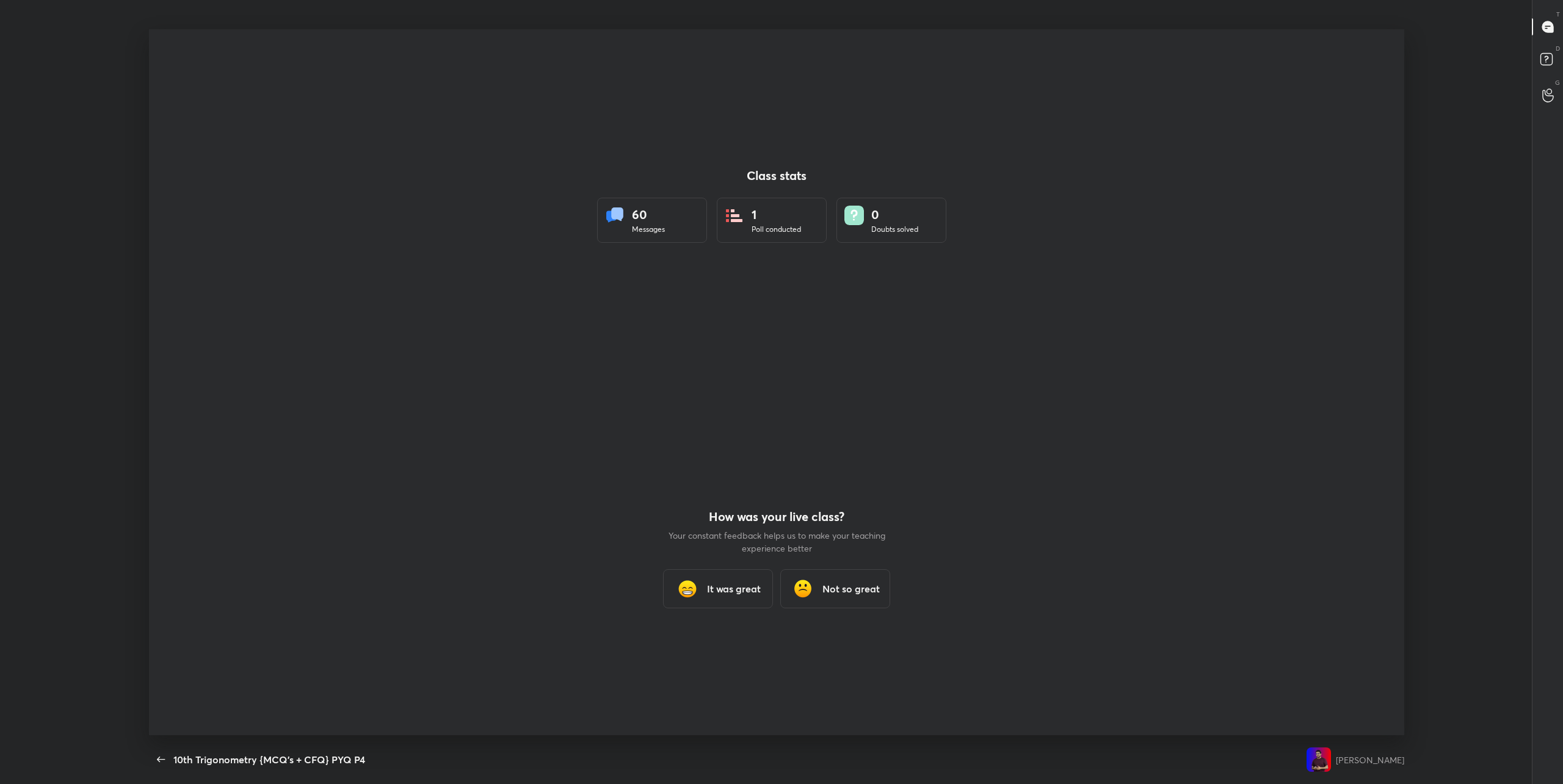
scroll to position [60320, 59499]
click at [710, 584] on h3 "It was great" at bounding box center [734, 589] width 54 height 15
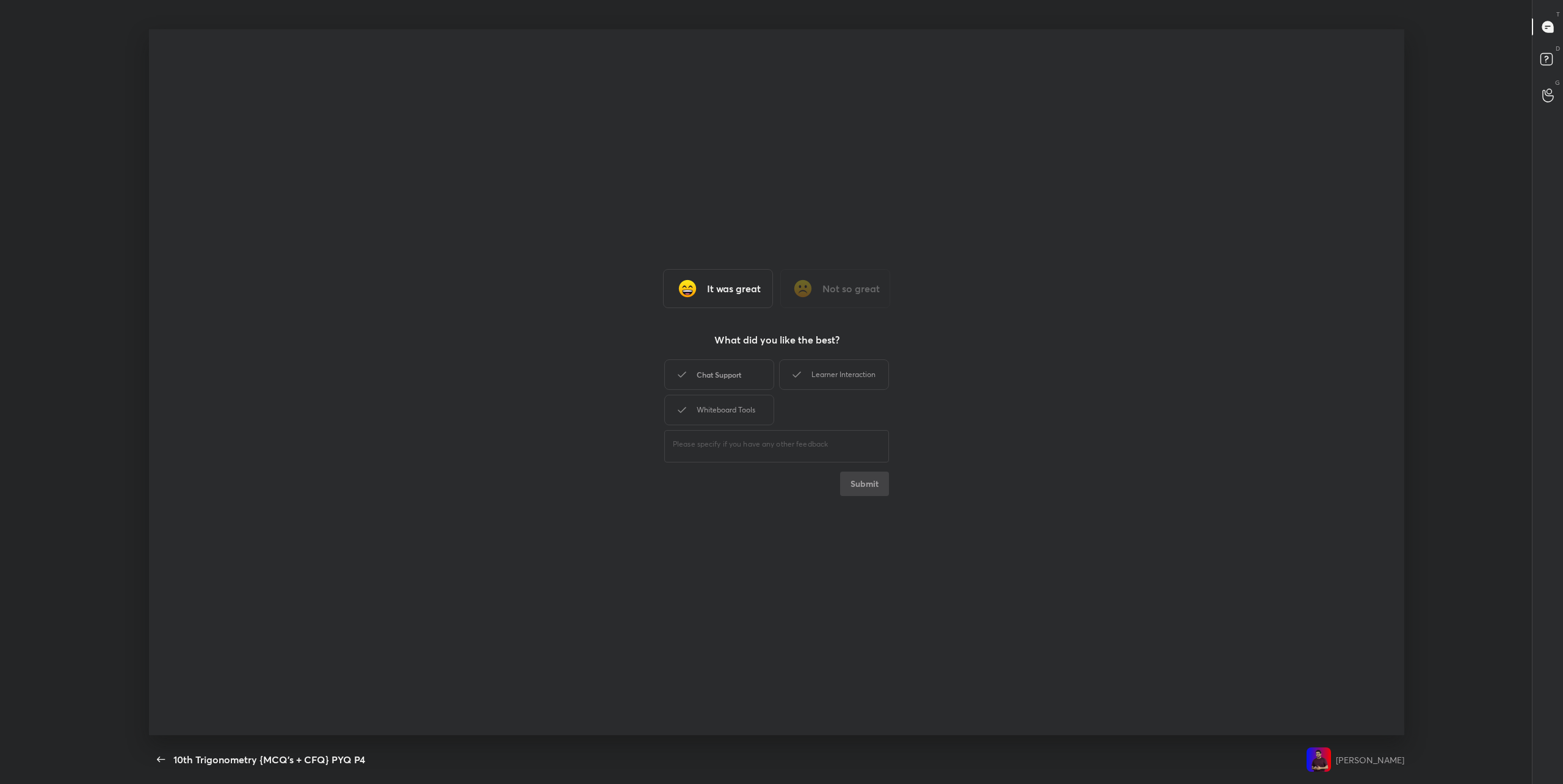
click at [715, 379] on div "Chat Support" at bounding box center [719, 374] width 110 height 31
click at [804, 376] on div "Learner Interaction" at bounding box center [833, 374] width 110 height 31
click at [742, 406] on div "Whiteboard Tools" at bounding box center [719, 410] width 110 height 31
click at [859, 483] on button "Submit" at bounding box center [865, 484] width 49 height 24
click at [159, 759] on icon "button" at bounding box center [161, 760] width 15 height 15
